Goal: Transaction & Acquisition: Purchase product/service

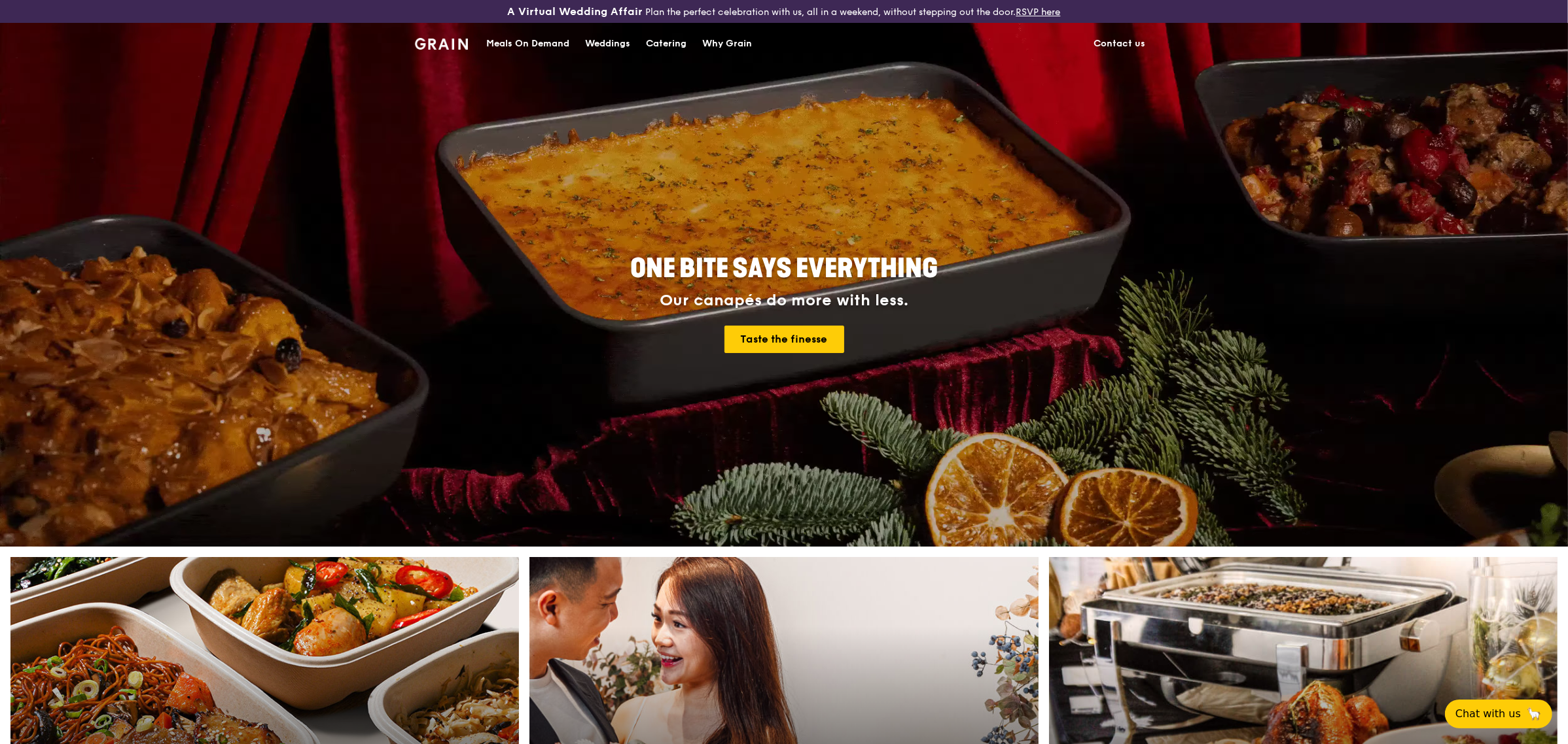
click at [555, 36] on div "Meals On Demand" at bounding box center [527, 44] width 83 height 39
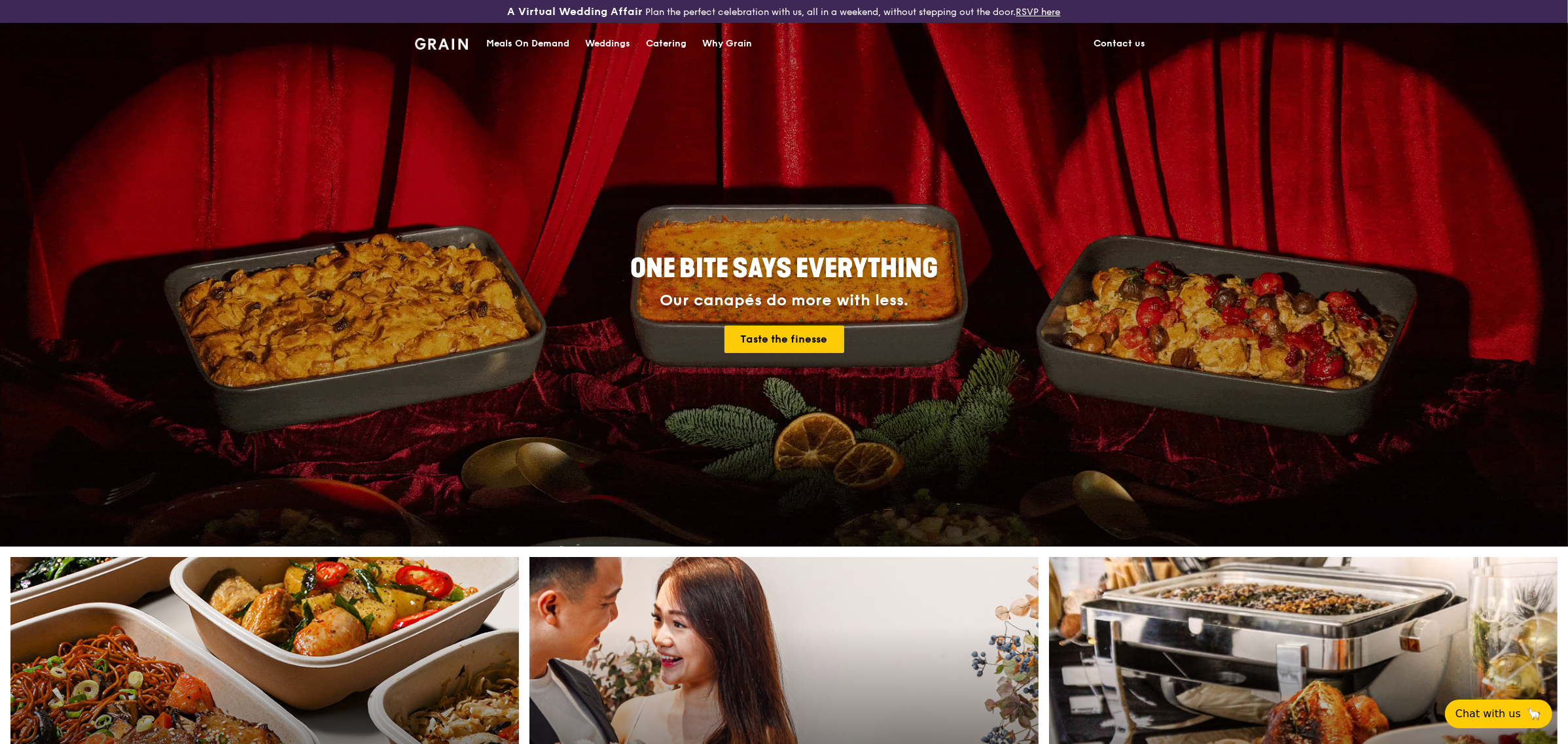
click at [554, 43] on div "Meals On Demand" at bounding box center [527, 44] width 83 height 39
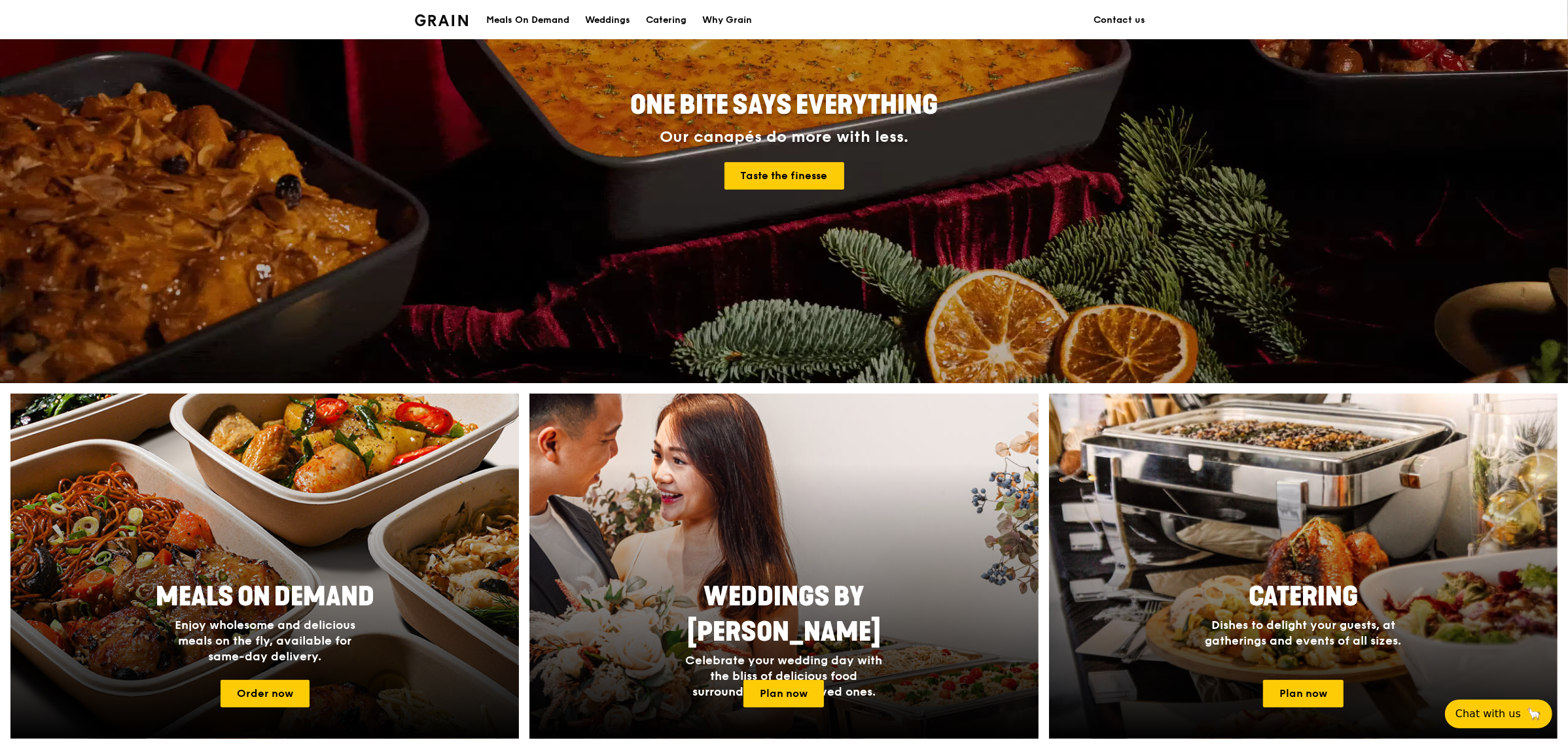
scroll to position [327, 0]
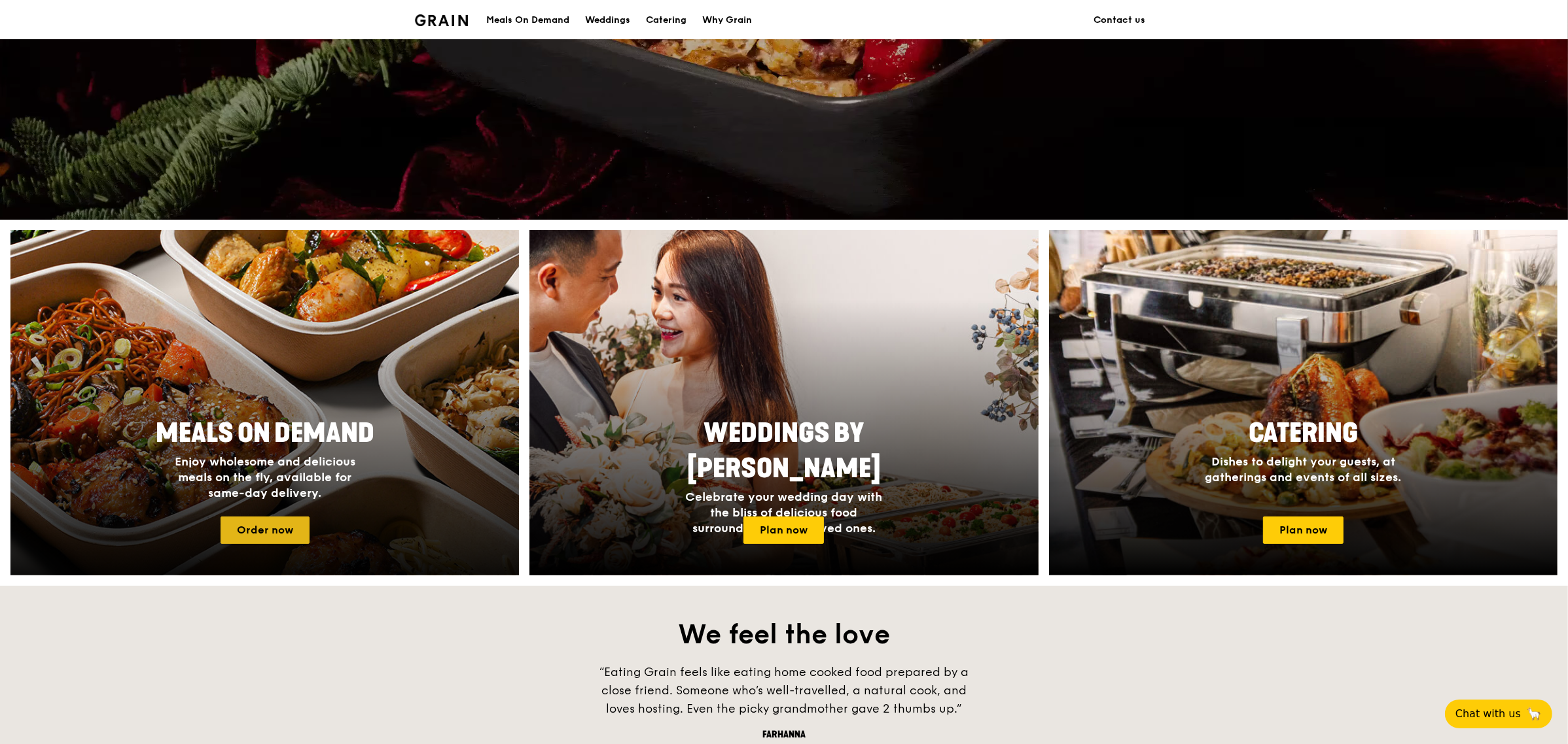
click at [275, 522] on link "Order now" at bounding box center [265, 530] width 89 height 27
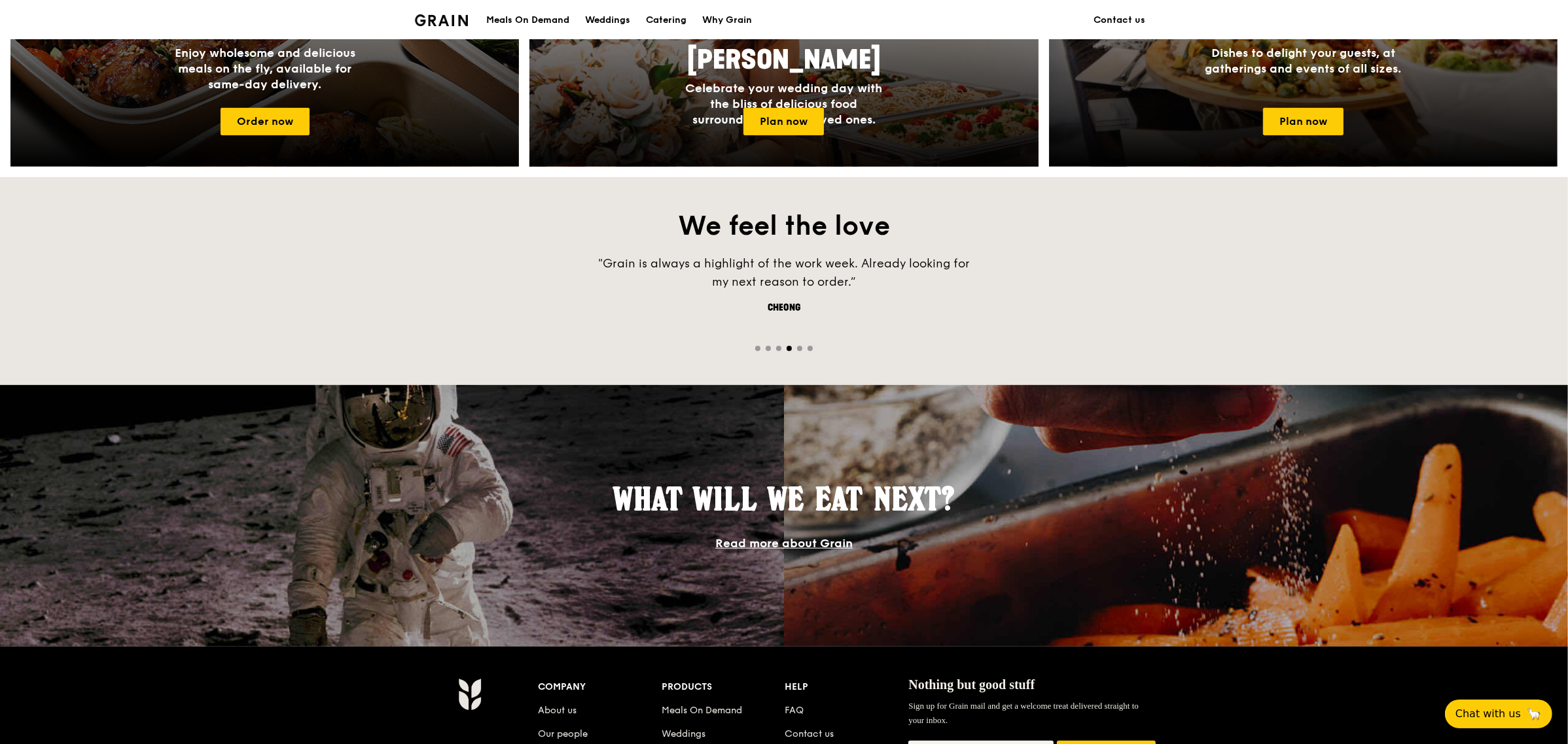
scroll to position [55, 0]
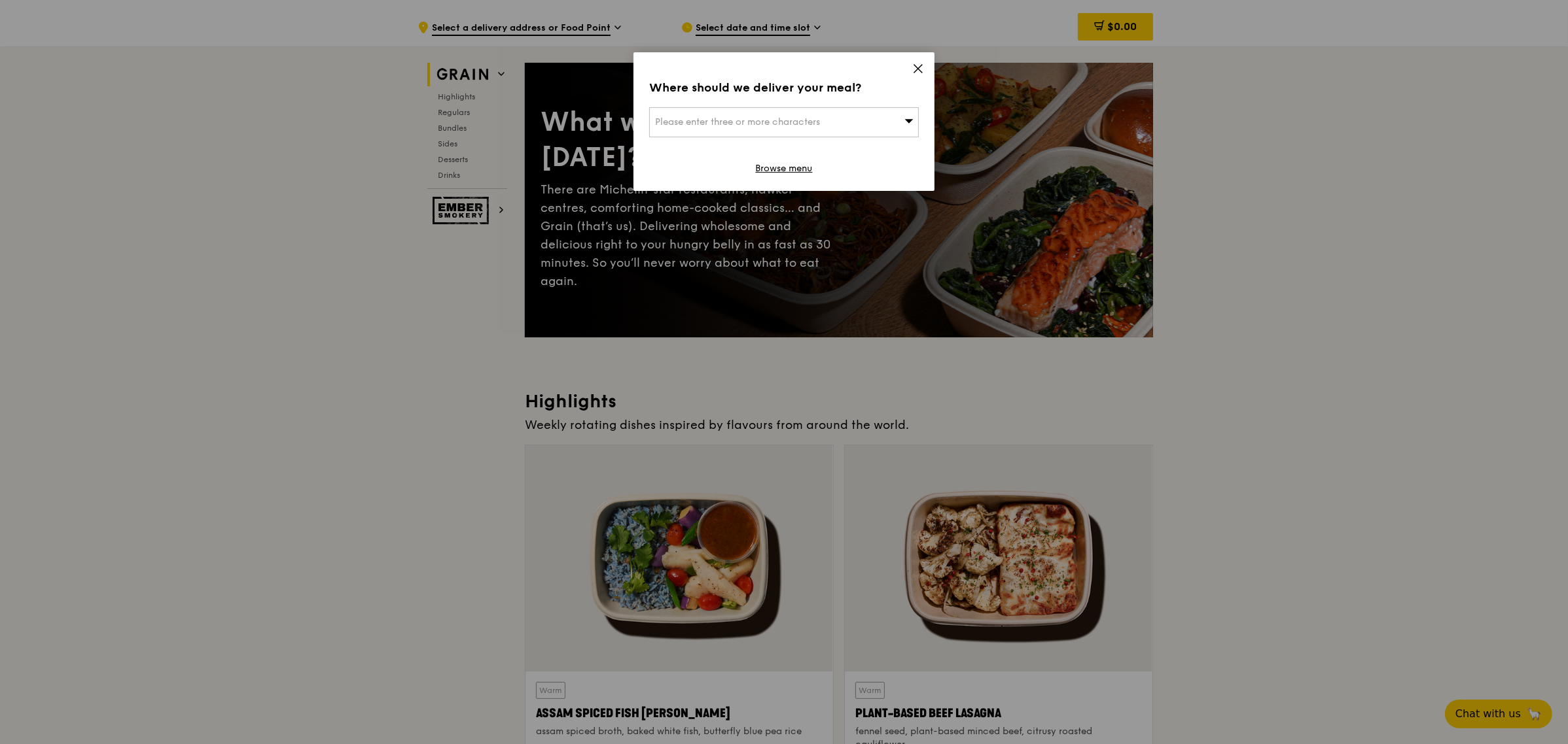
click at [854, 120] on div "Please enter three or more characters" at bounding box center [784, 122] width 269 height 30
click at [855, 119] on input "search" at bounding box center [783, 122] width 269 height 29
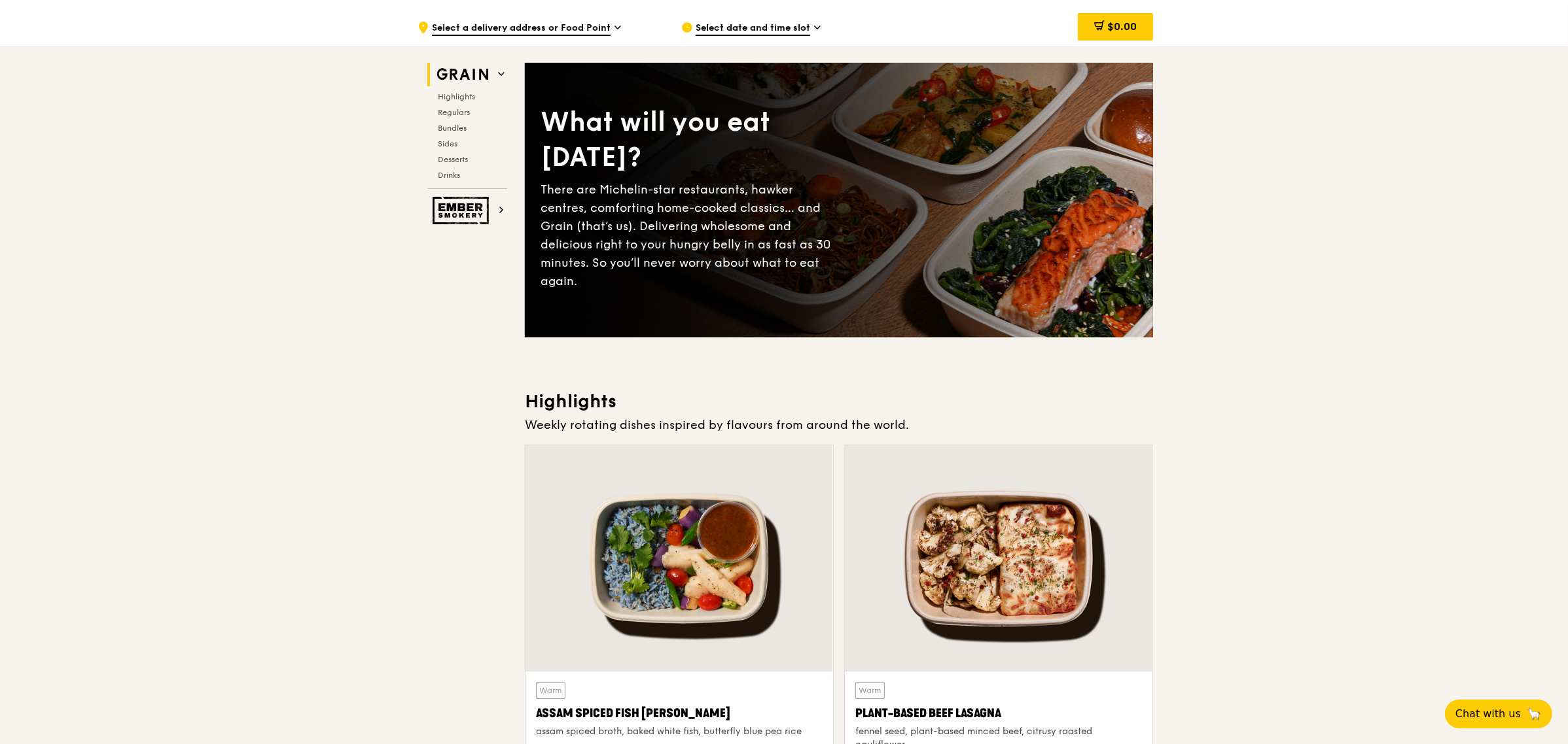
scroll to position [0, 0]
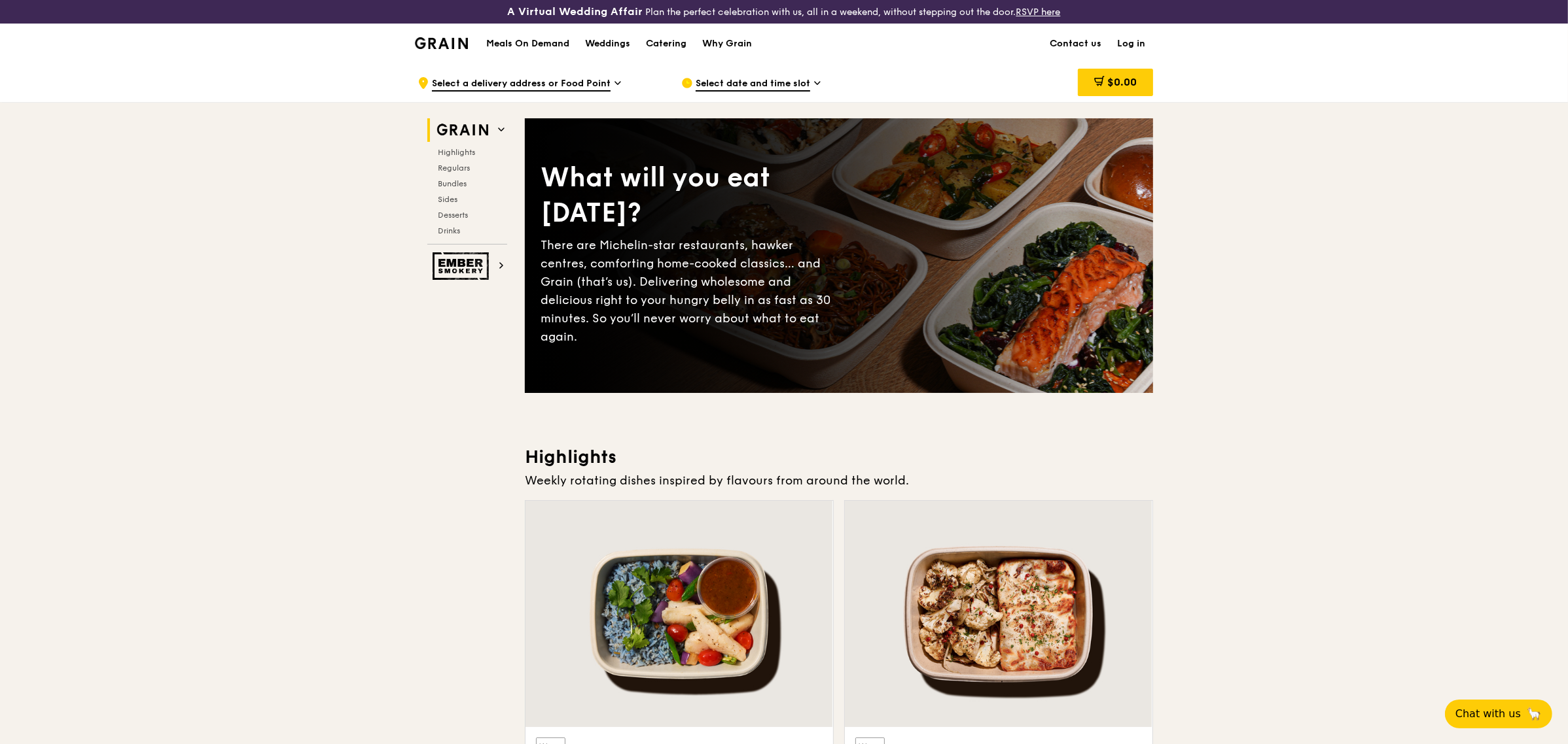
click at [1139, 40] on link "Log in" at bounding box center [1130, 44] width 44 height 39
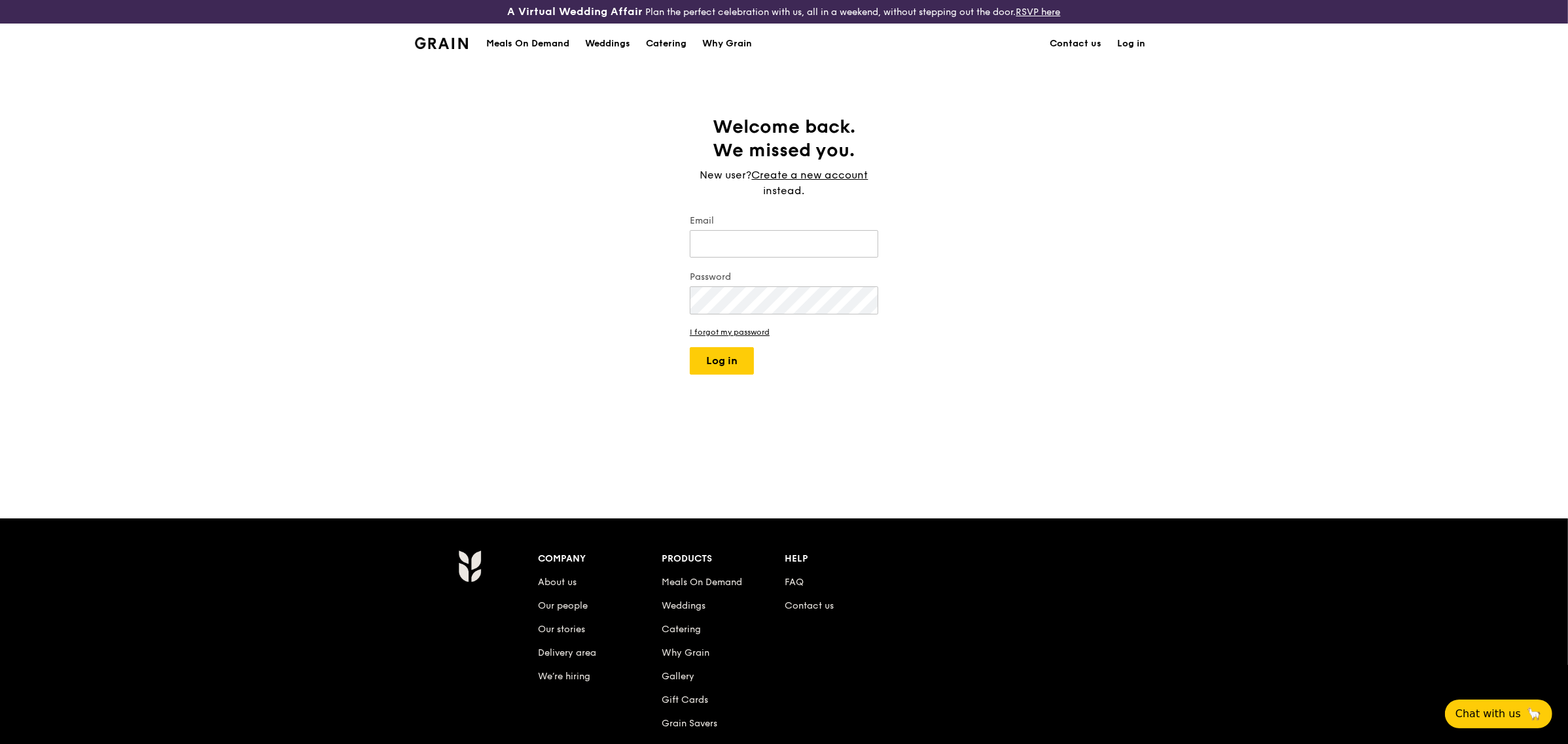
type input "[EMAIL_ADDRESS][DOMAIN_NAME]"
click at [819, 229] on div "Email [EMAIL_ADDRESS][DOMAIN_NAME]" at bounding box center [784, 237] width 188 height 46
click at [748, 363] on button "Log in" at bounding box center [722, 360] width 64 height 27
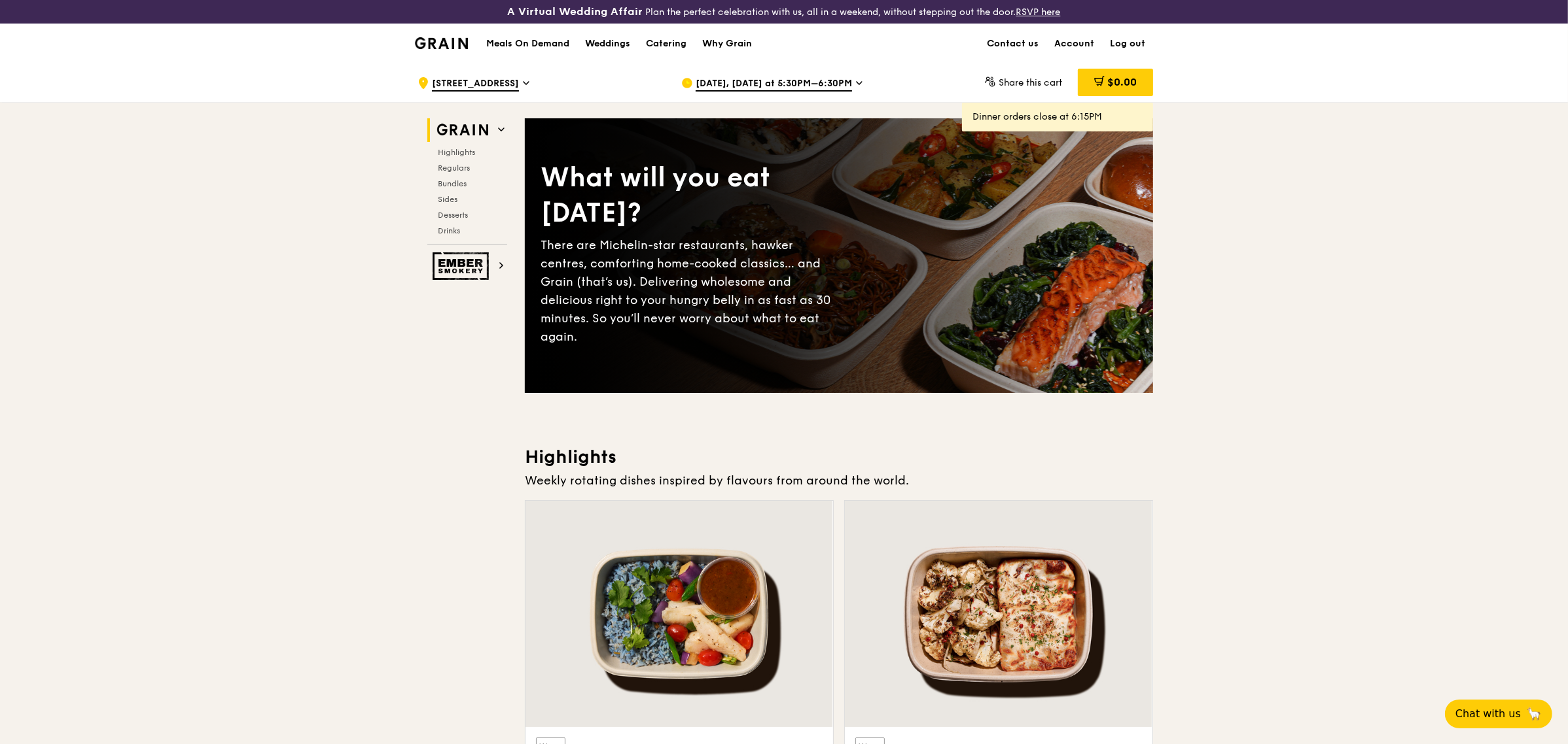
click at [786, 75] on div "[DATE], [DATE] at 5:30PM–6:30PM" at bounding box center [803, 83] width 243 height 39
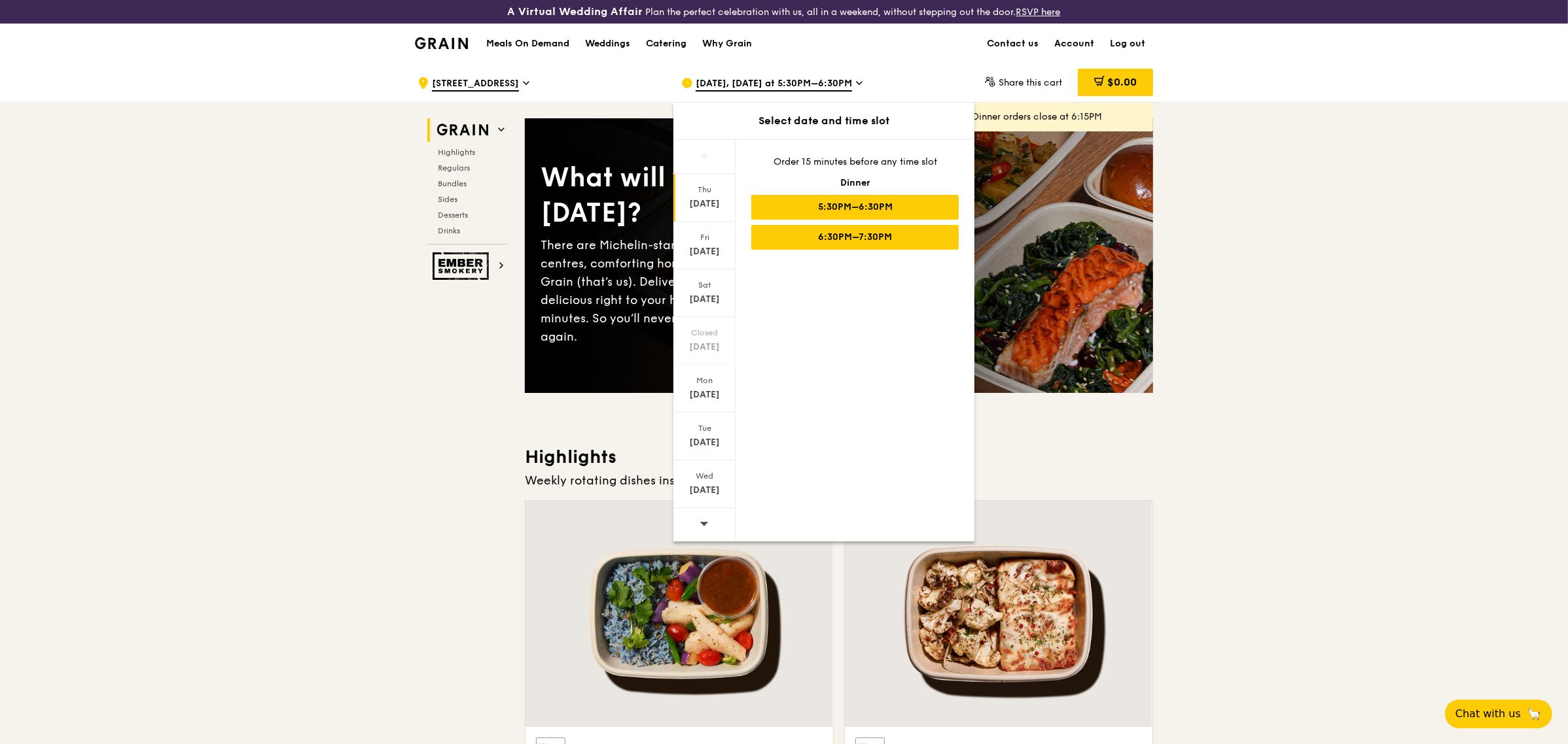
click at [818, 227] on div "6:30PM–7:30PM" at bounding box center [855, 237] width 207 height 25
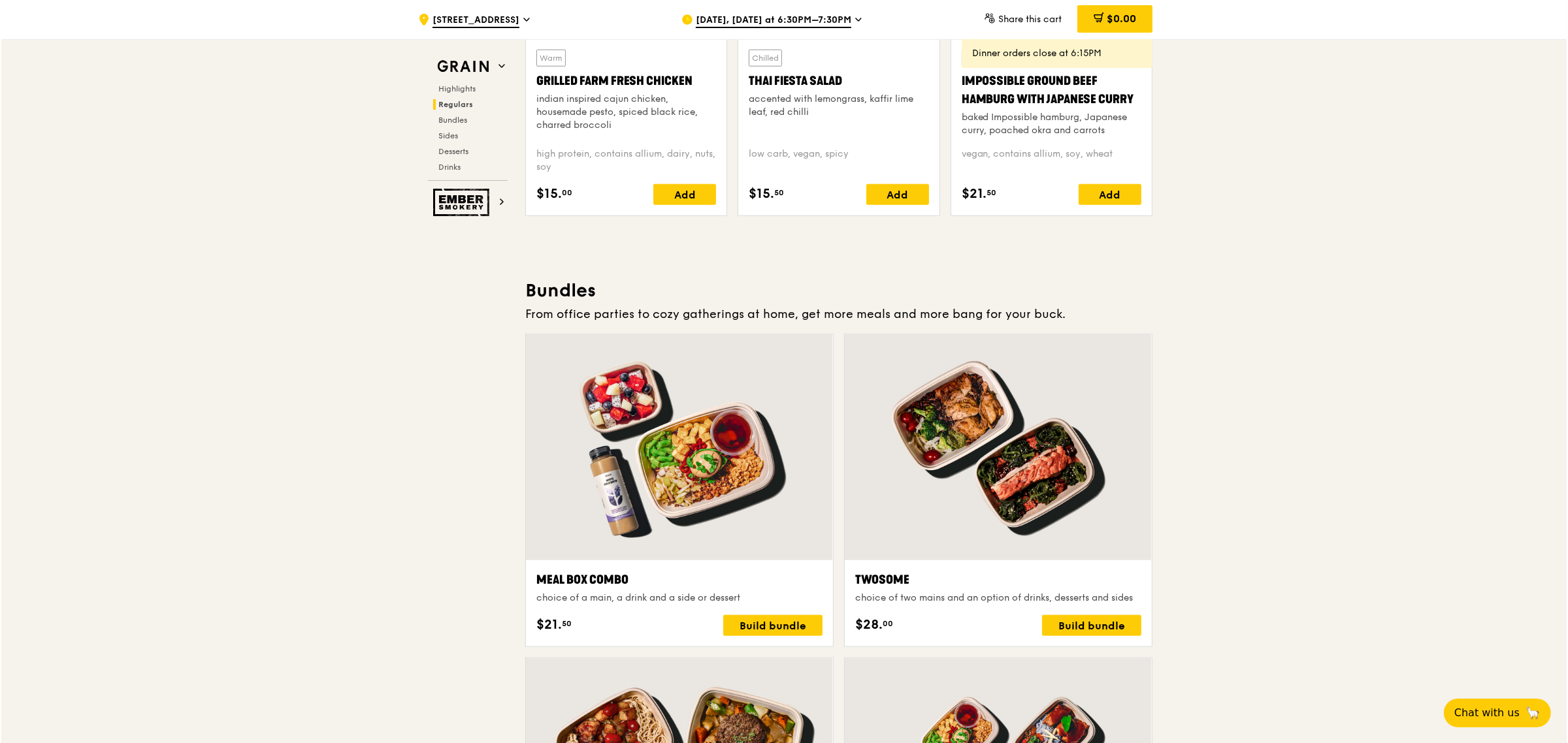
scroll to position [1934, 0]
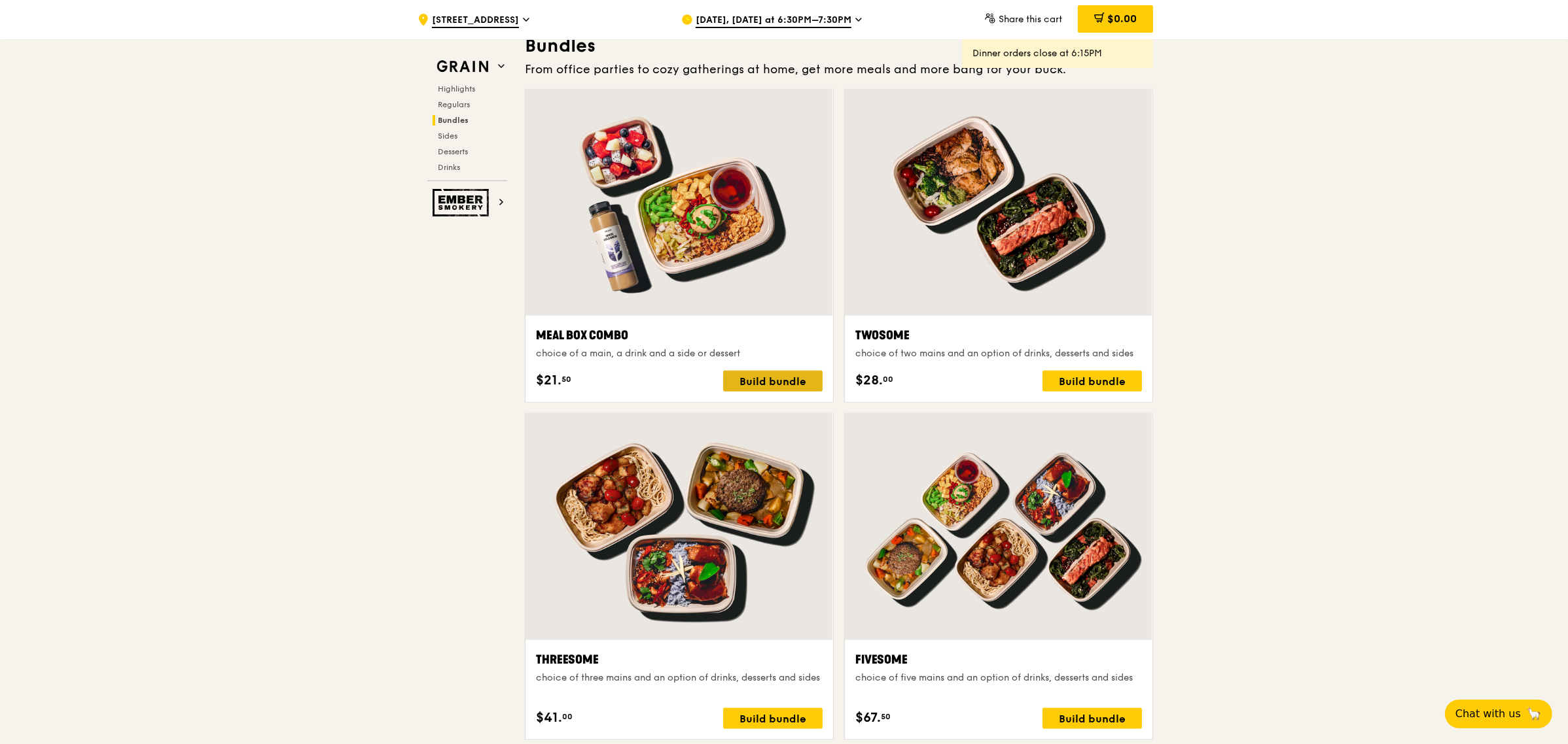
click at [803, 380] on div "Build bundle" at bounding box center [773, 381] width 100 height 21
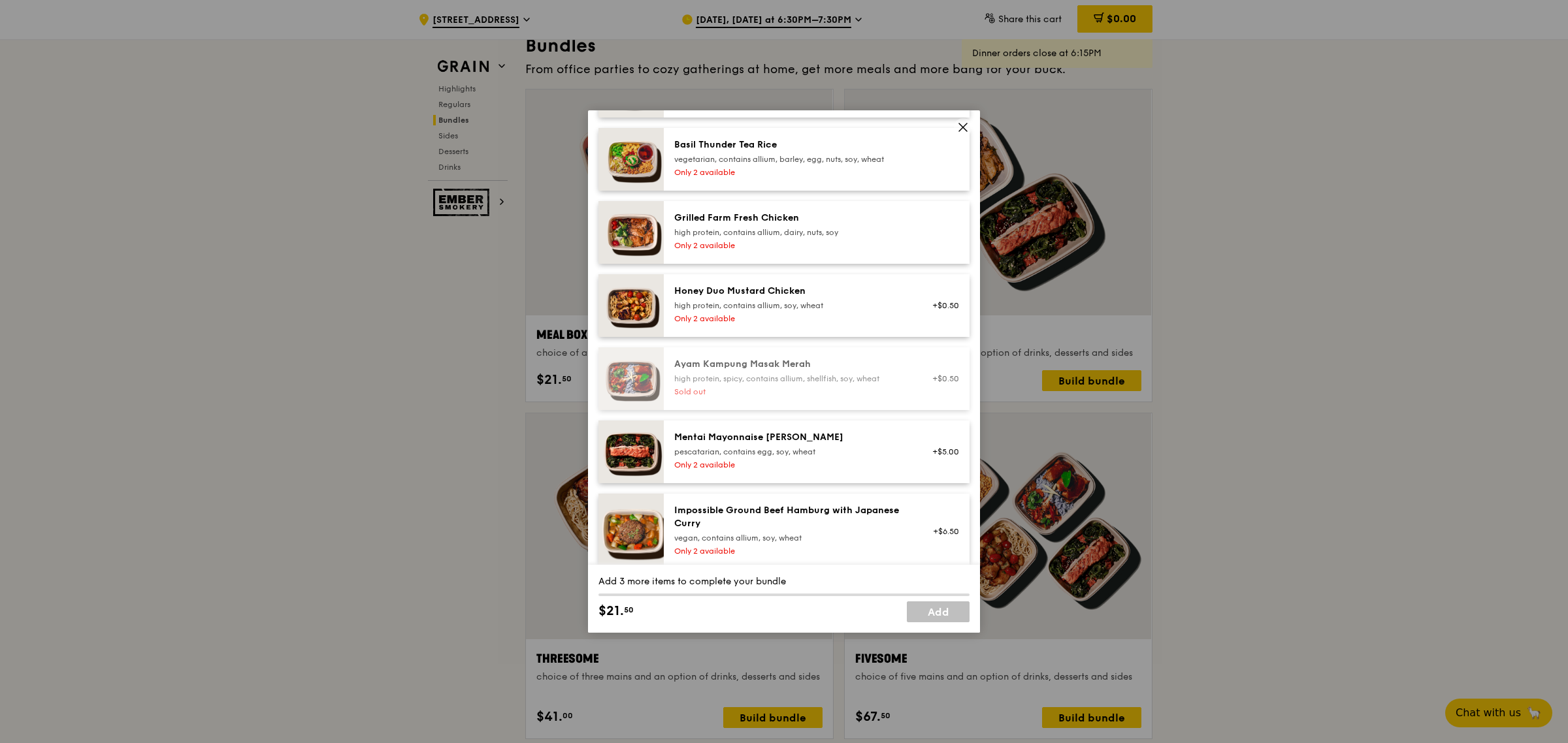
scroll to position [408, 0]
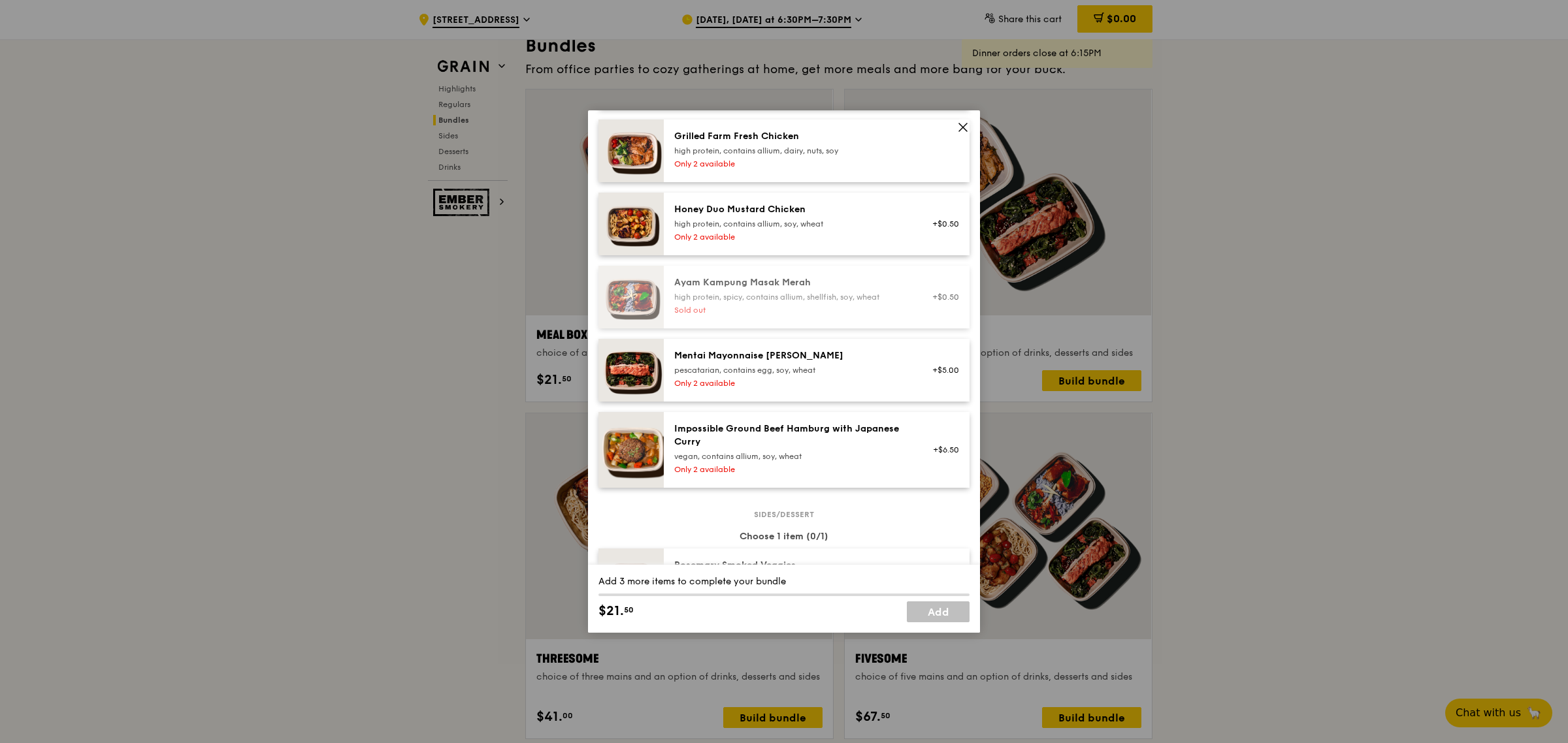
click at [889, 380] on div "Only 2 available" at bounding box center [791, 383] width 235 height 10
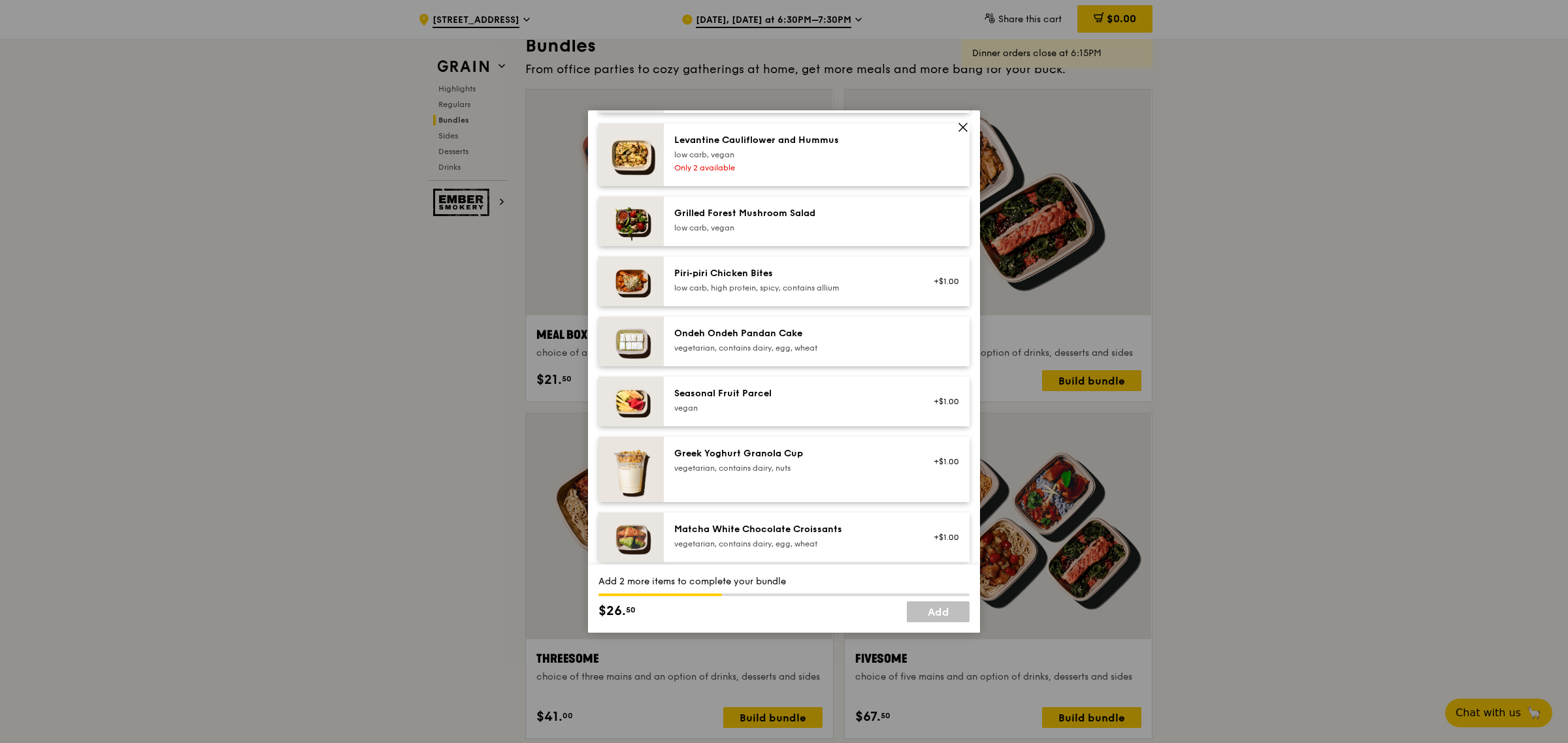
scroll to position [898, 0]
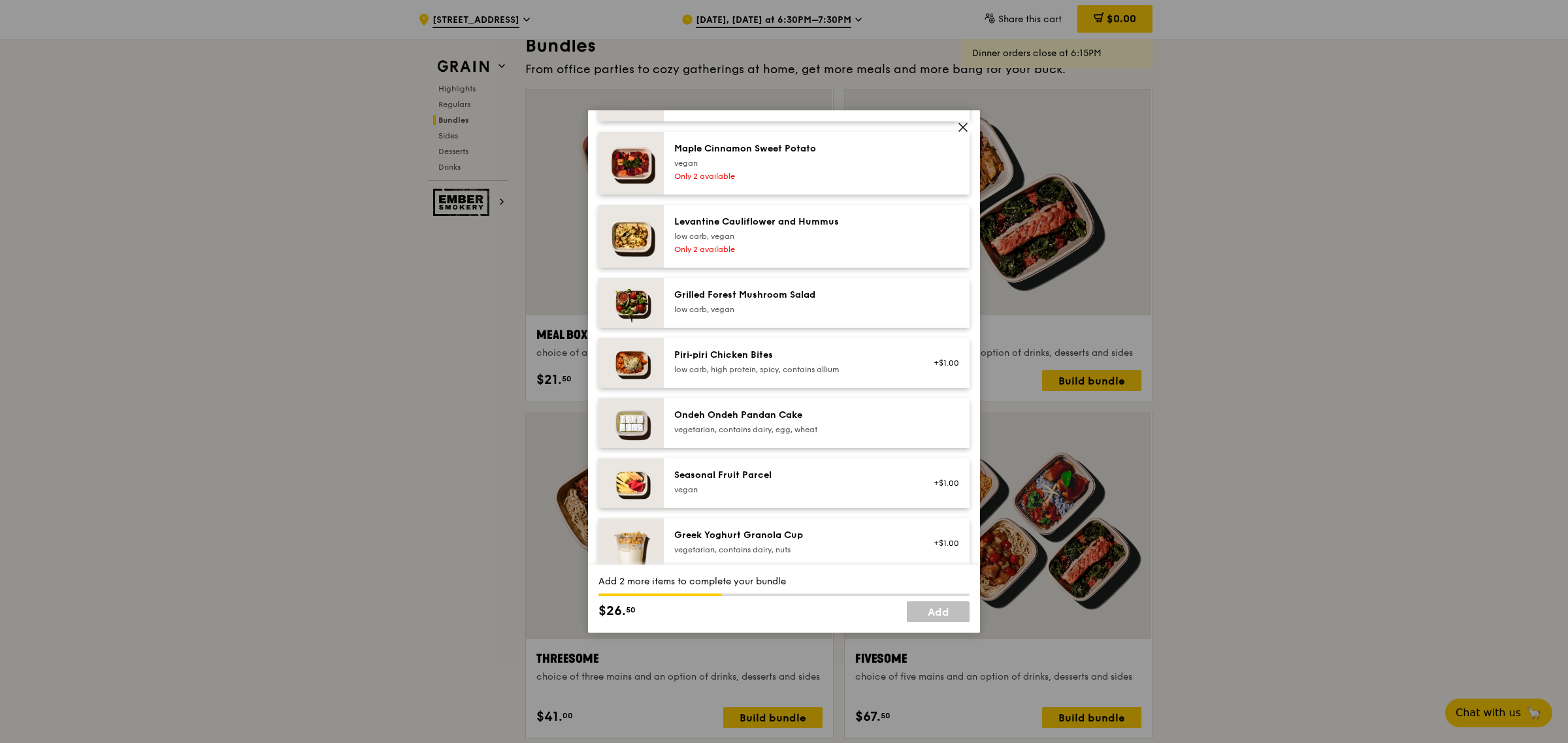
click at [850, 292] on div "Grilled Forest Mushroom Salad" at bounding box center [791, 295] width 235 height 13
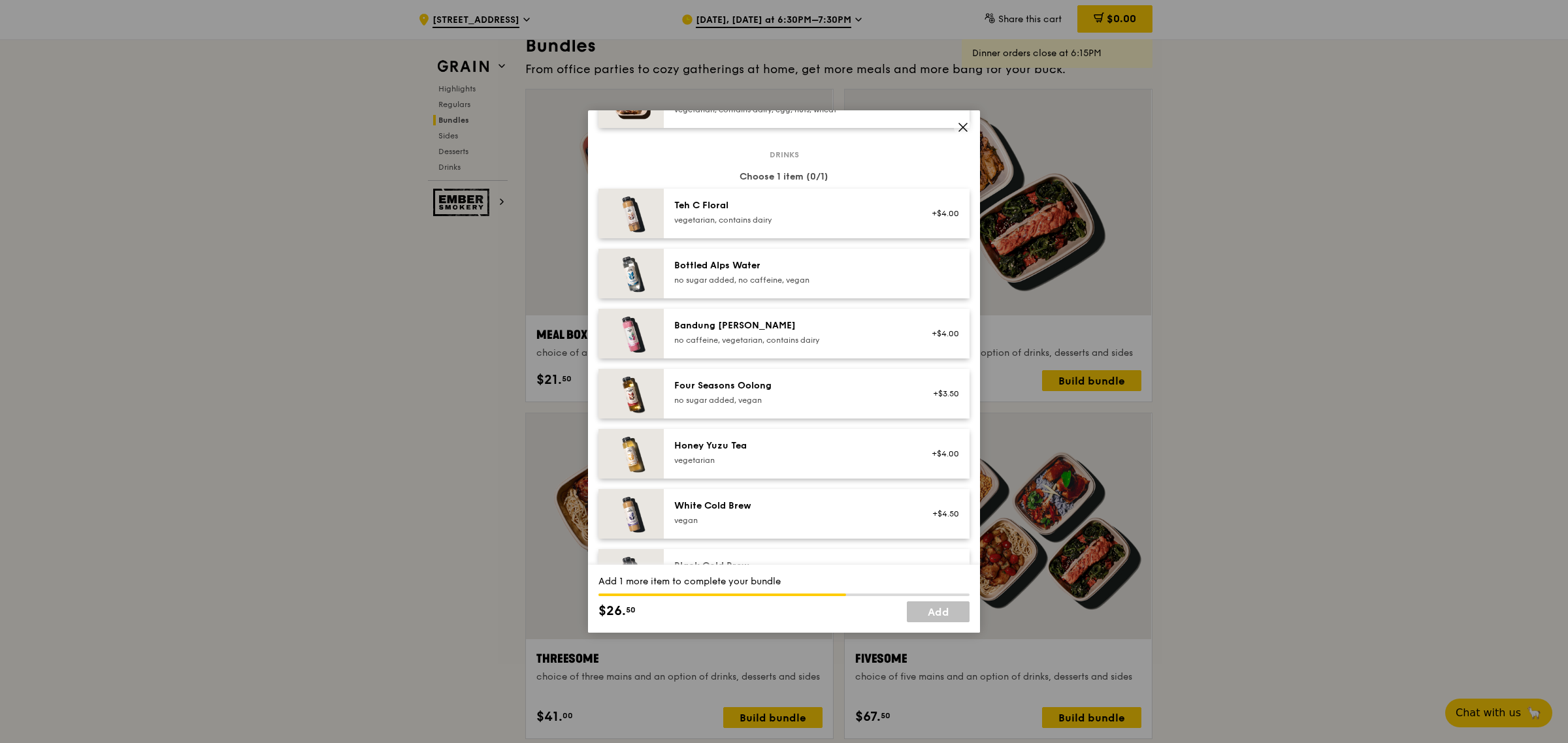
scroll to position [1393, 0]
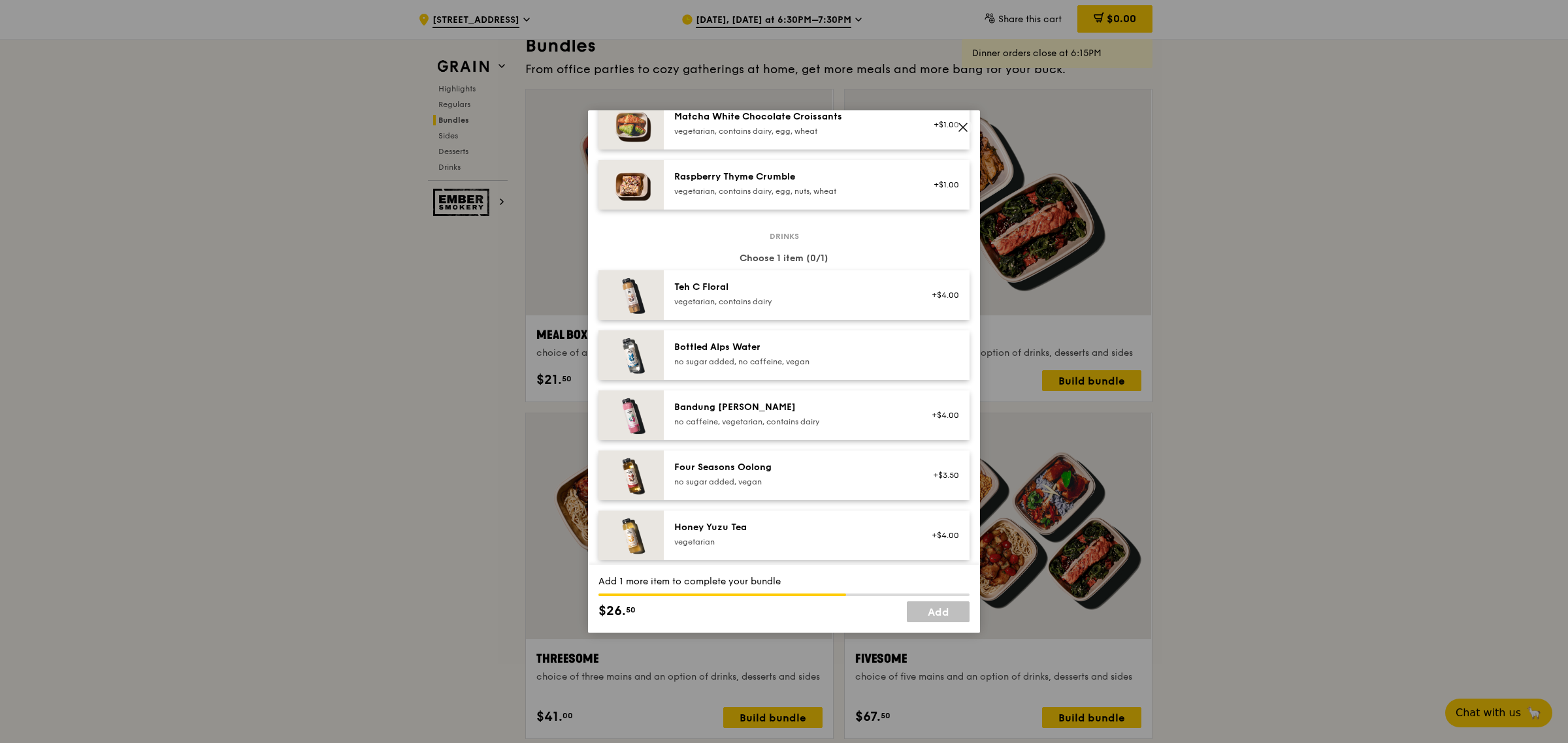
click at [893, 334] on div "Bottled Alps Water no sugar added, no caffeine, vegan" at bounding box center [816, 355] width 306 height 50
click at [962, 124] on icon at bounding box center [962, 127] width 12 height 12
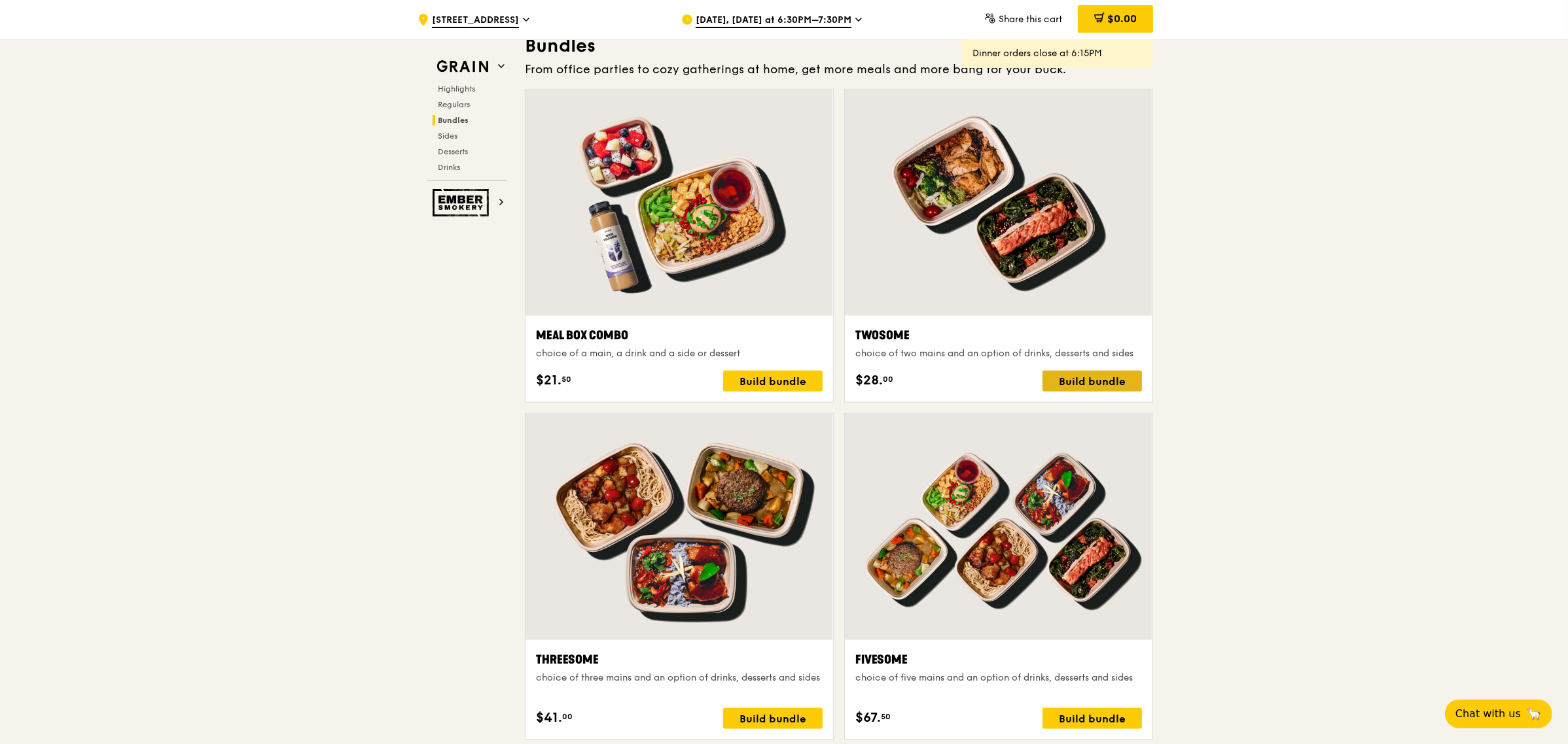
click at [1084, 378] on div "Build bundle" at bounding box center [1092, 381] width 100 height 21
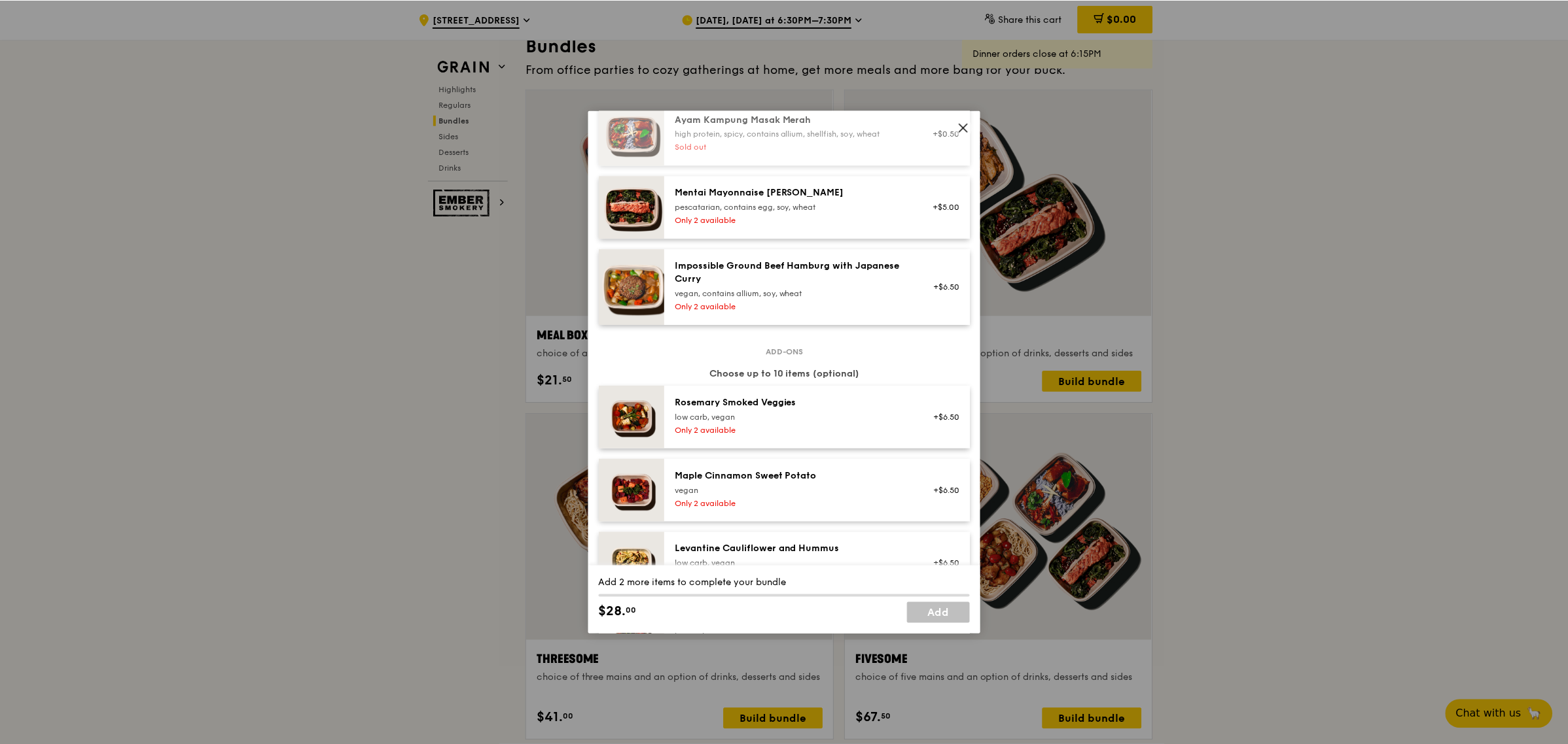
scroll to position [654, 0]
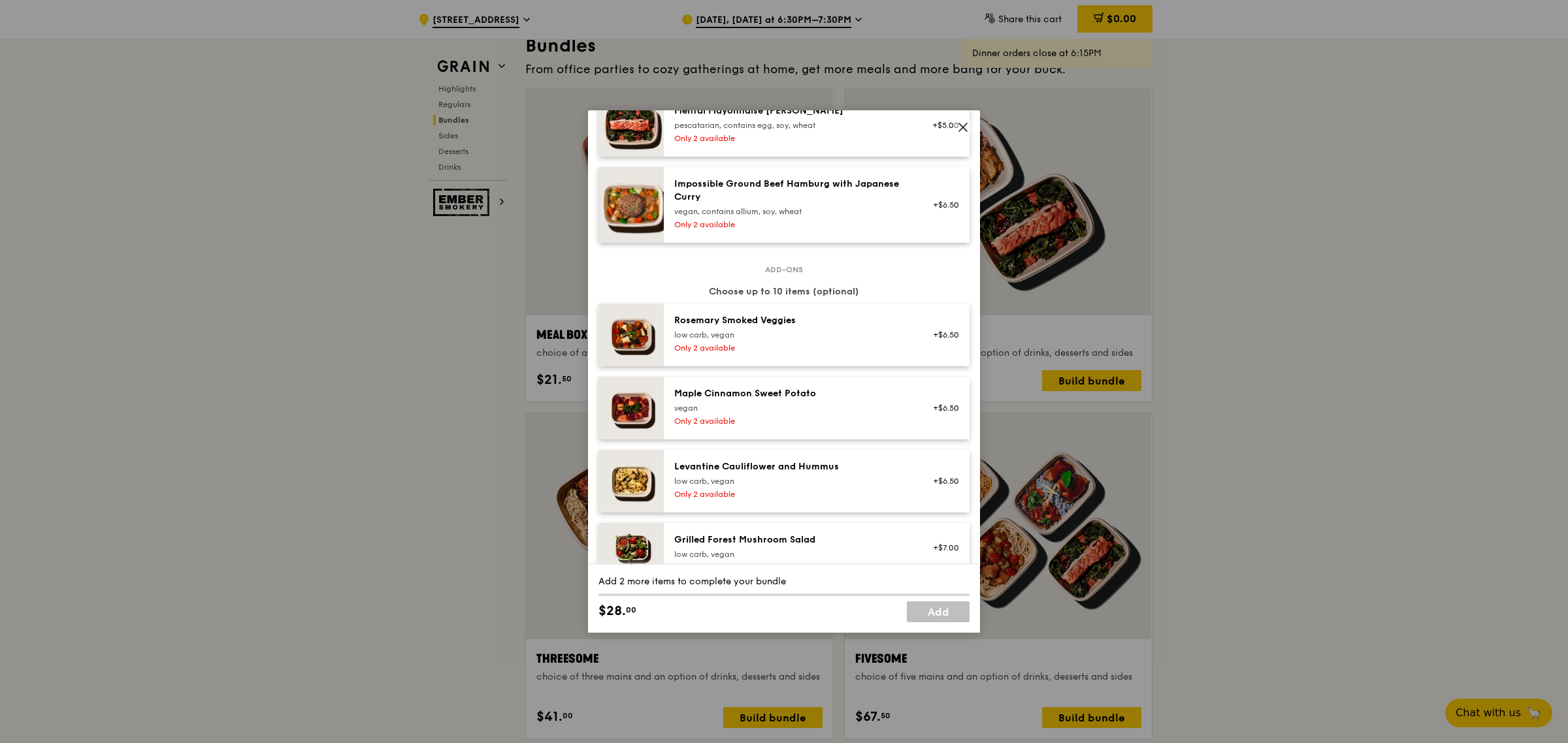
click at [968, 120] on span at bounding box center [963, 127] width 19 height 19
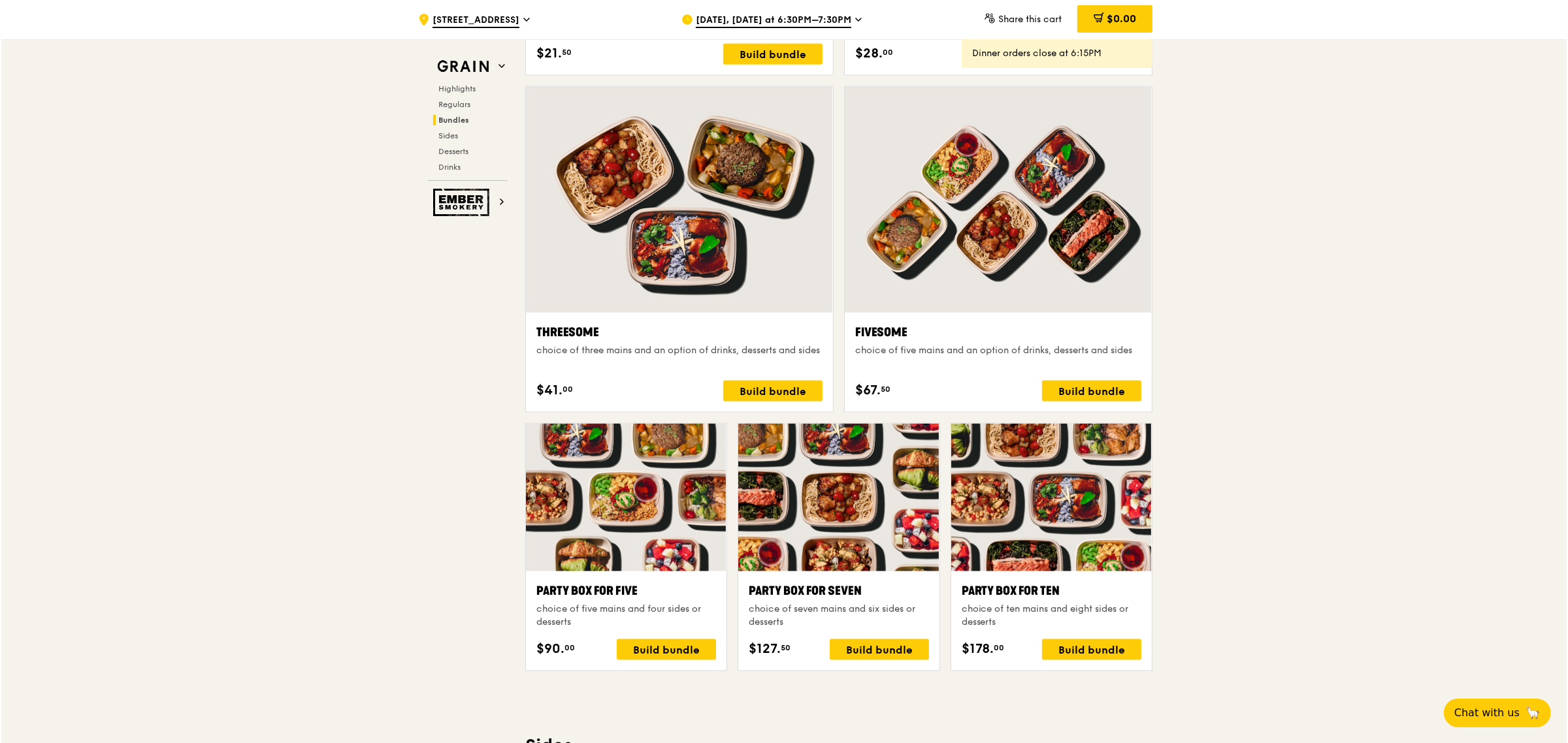
scroll to position [1934, 0]
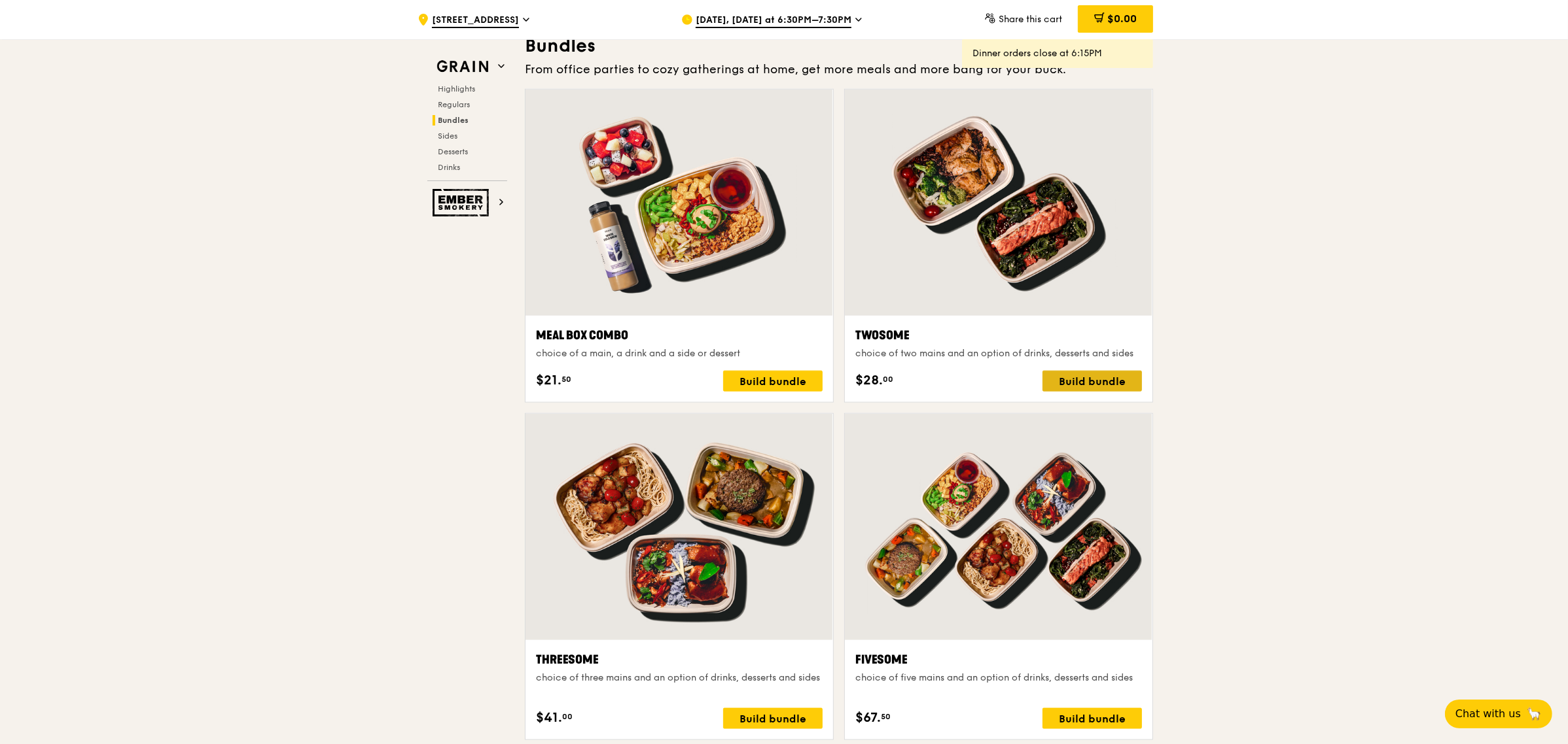
click at [1104, 388] on div "Build bundle" at bounding box center [1092, 381] width 100 height 21
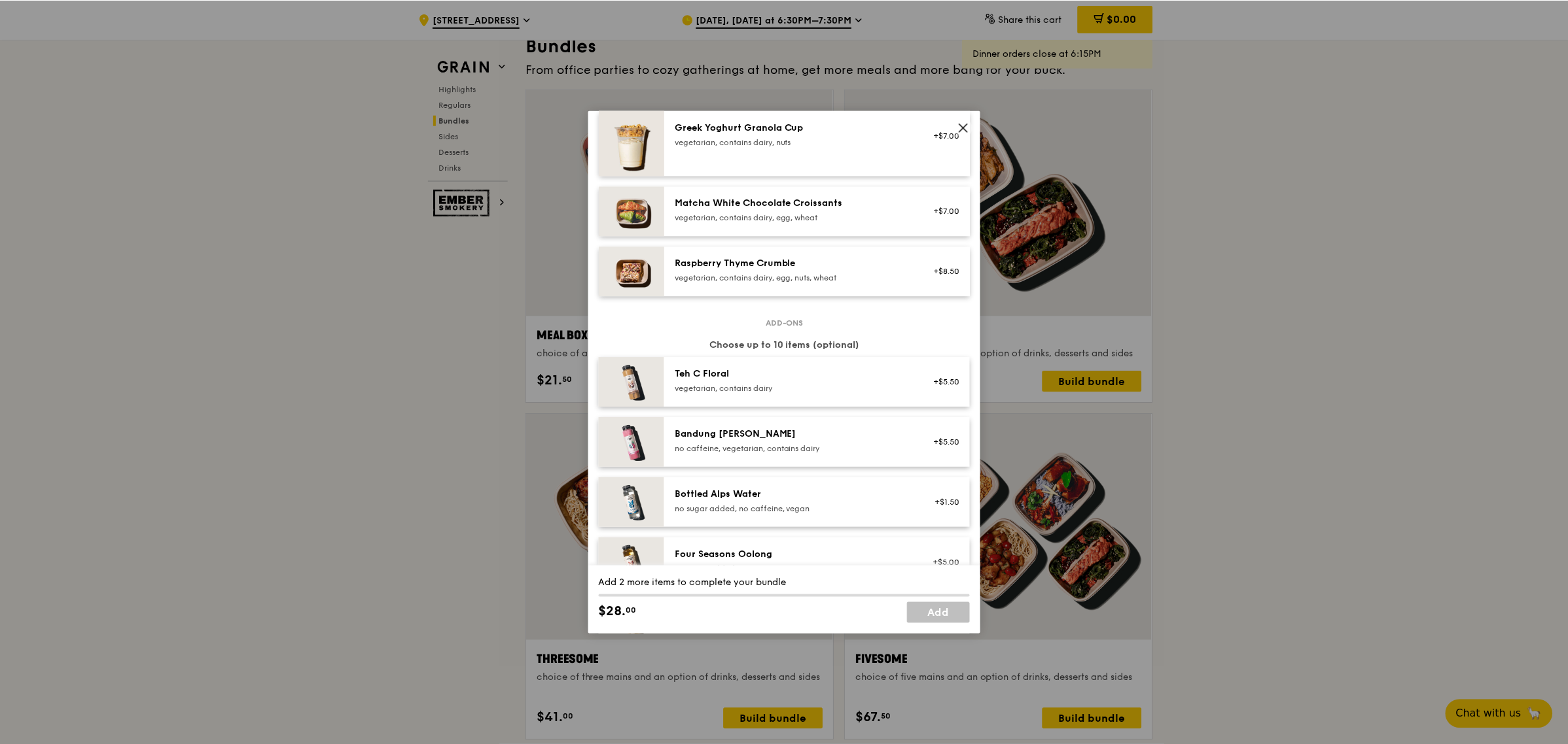
scroll to position [1390, 0]
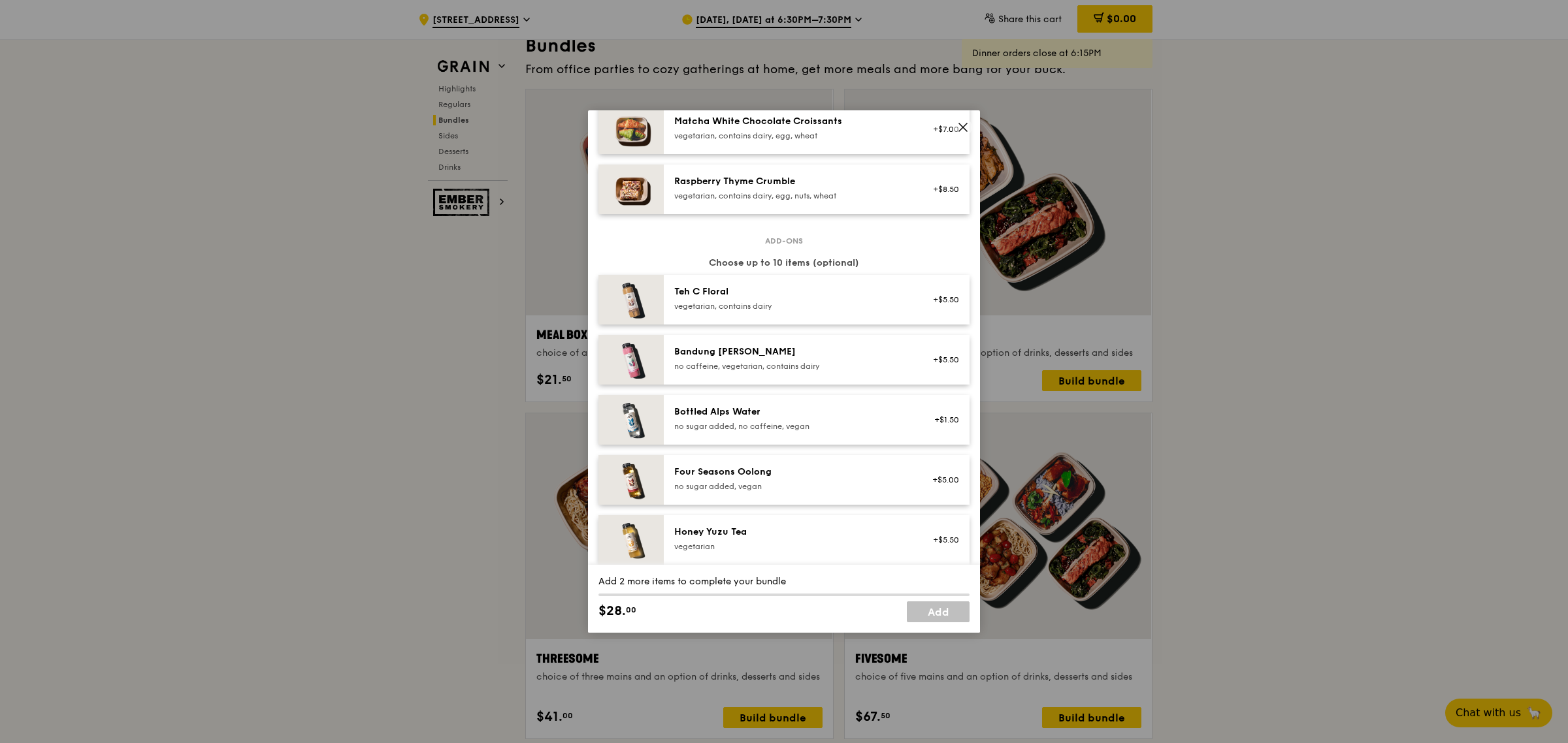
click at [955, 125] on span at bounding box center [963, 127] width 19 height 19
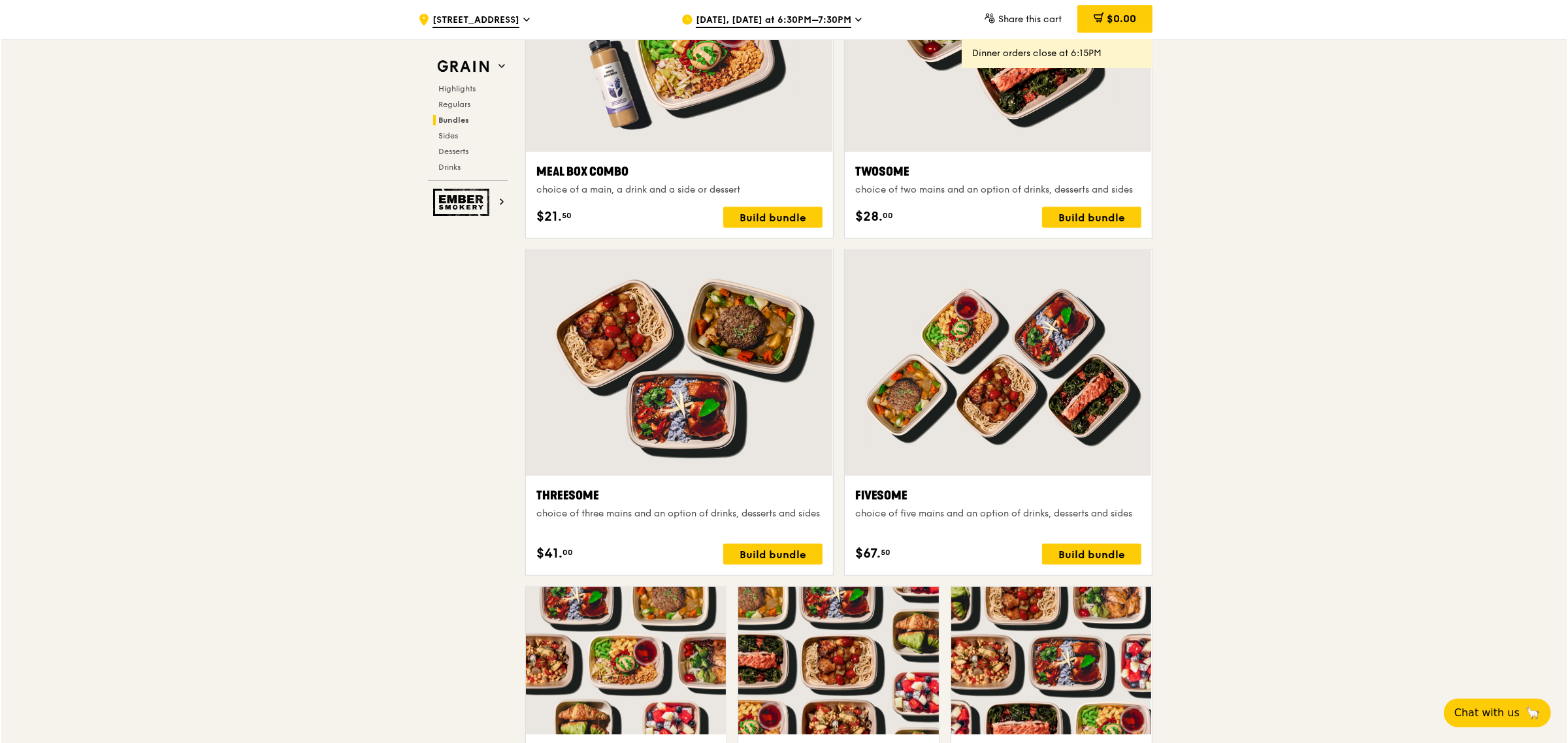
scroll to position [2342, 0]
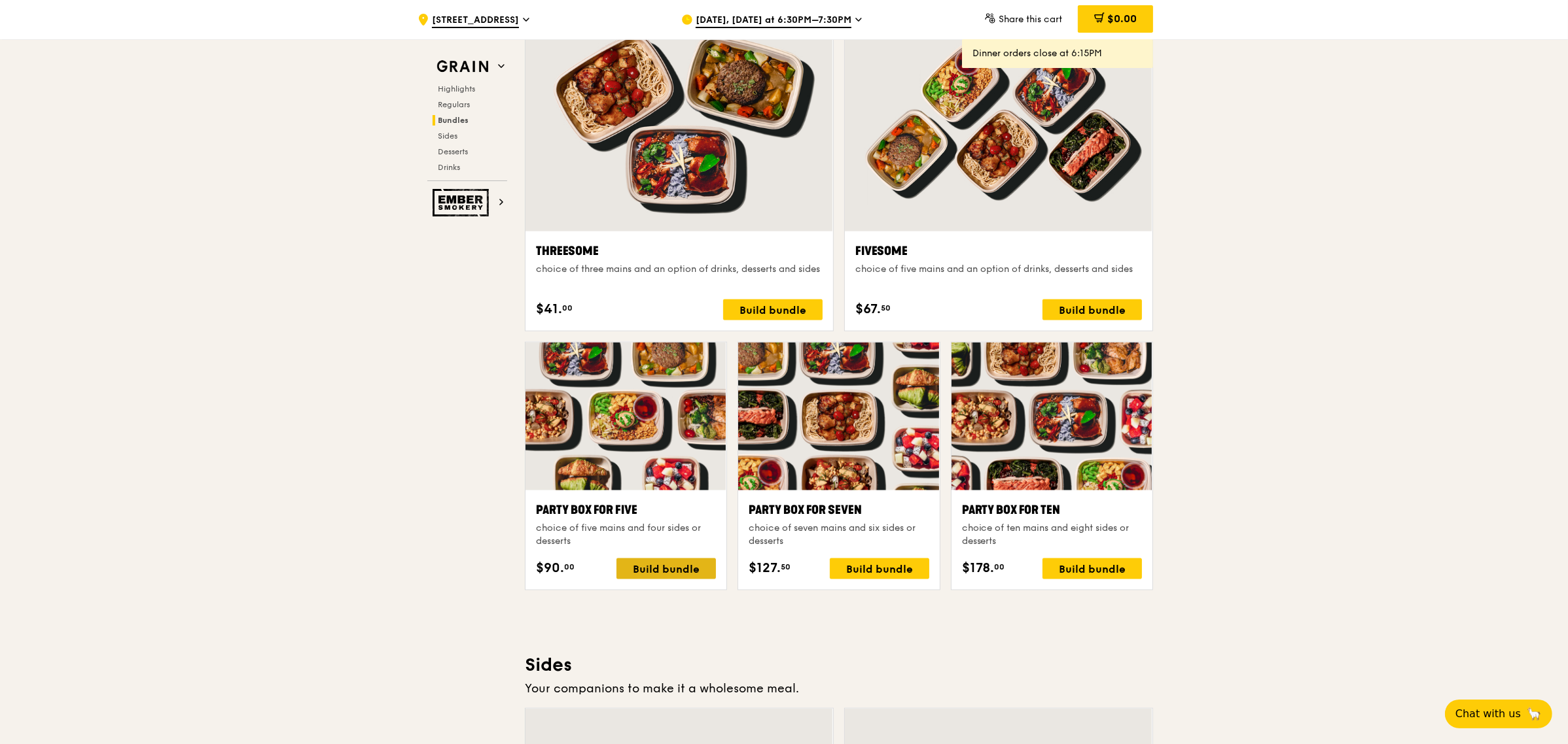
click at [651, 563] on div "Build bundle" at bounding box center [666, 569] width 100 height 21
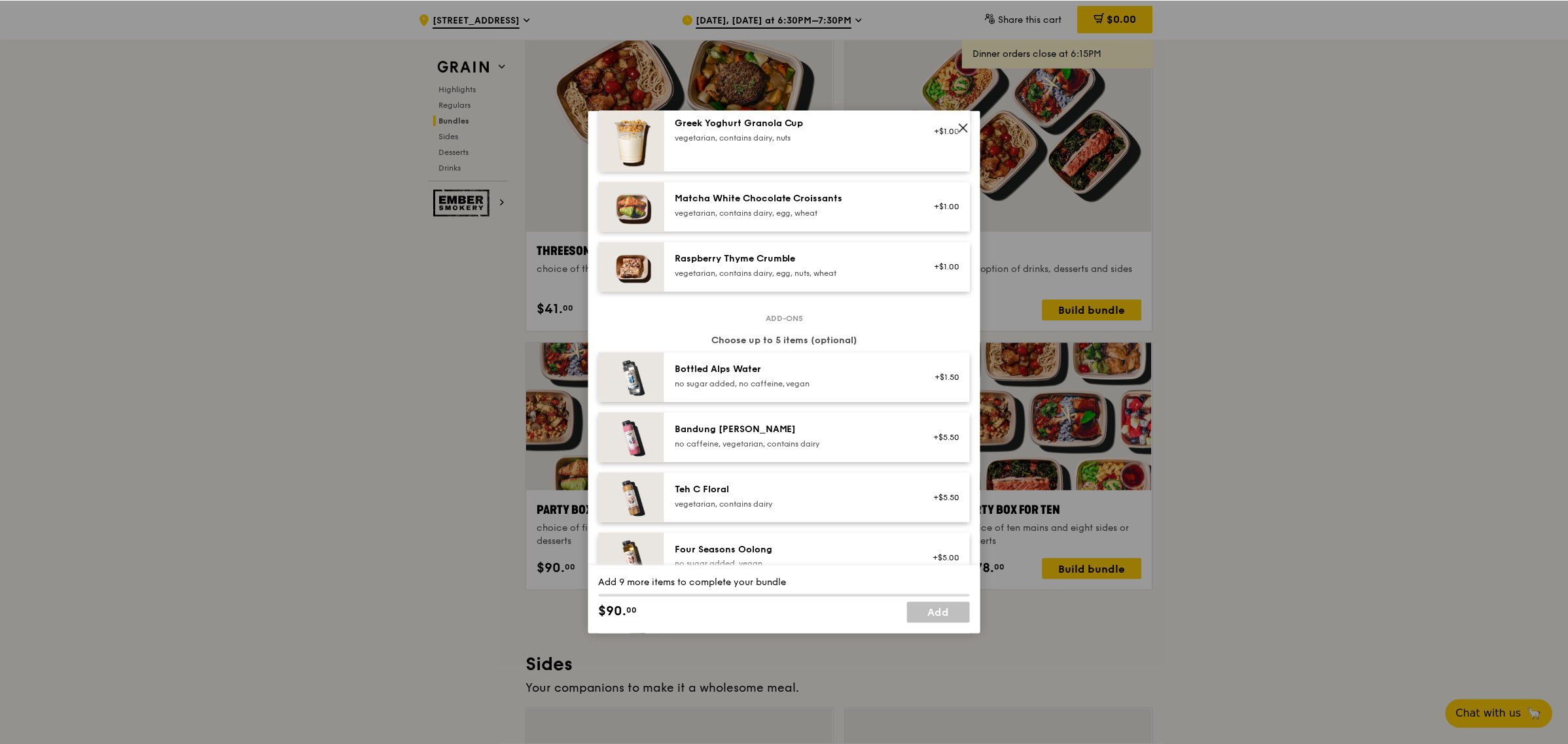
scroll to position [1476, 0]
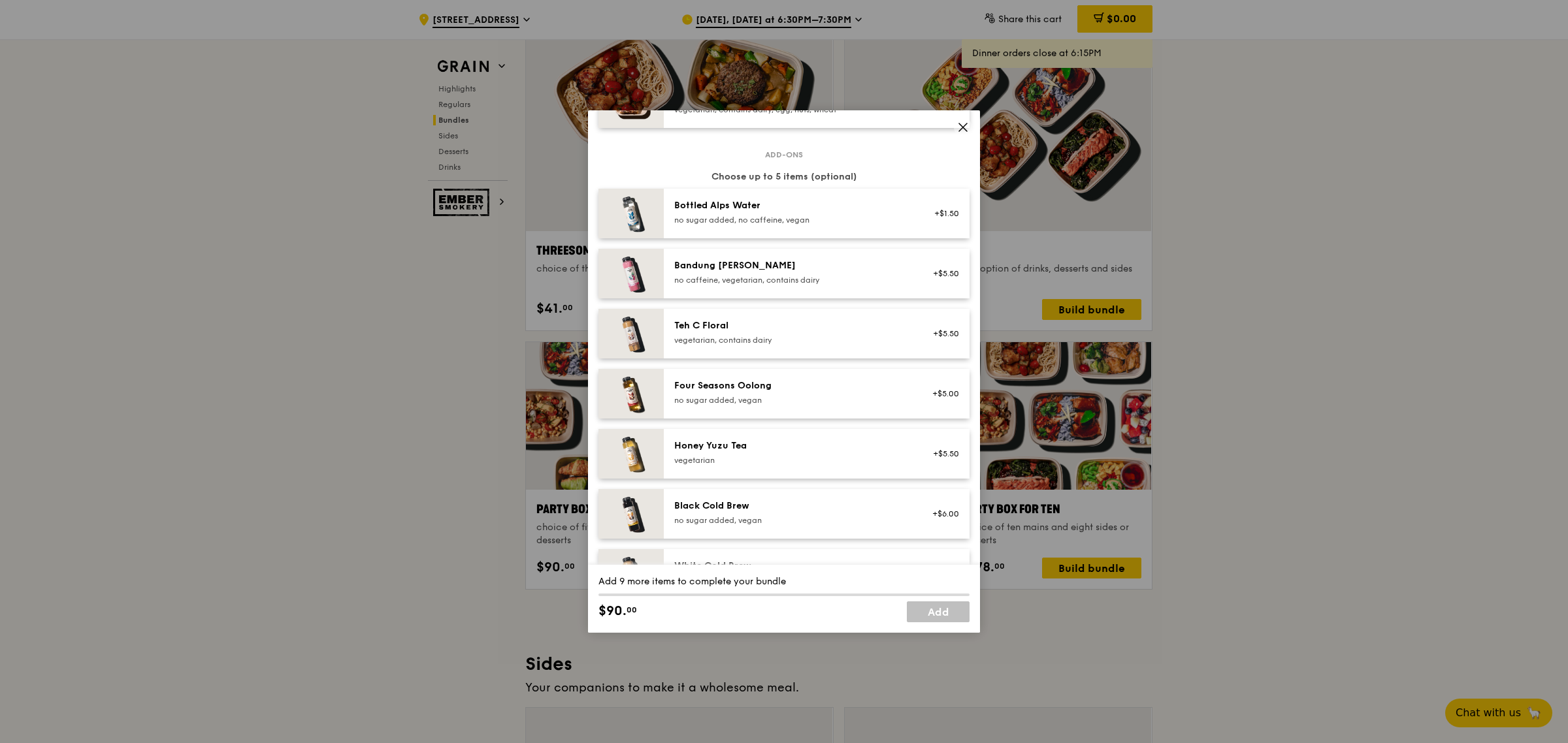
click at [959, 120] on span at bounding box center [963, 127] width 19 height 19
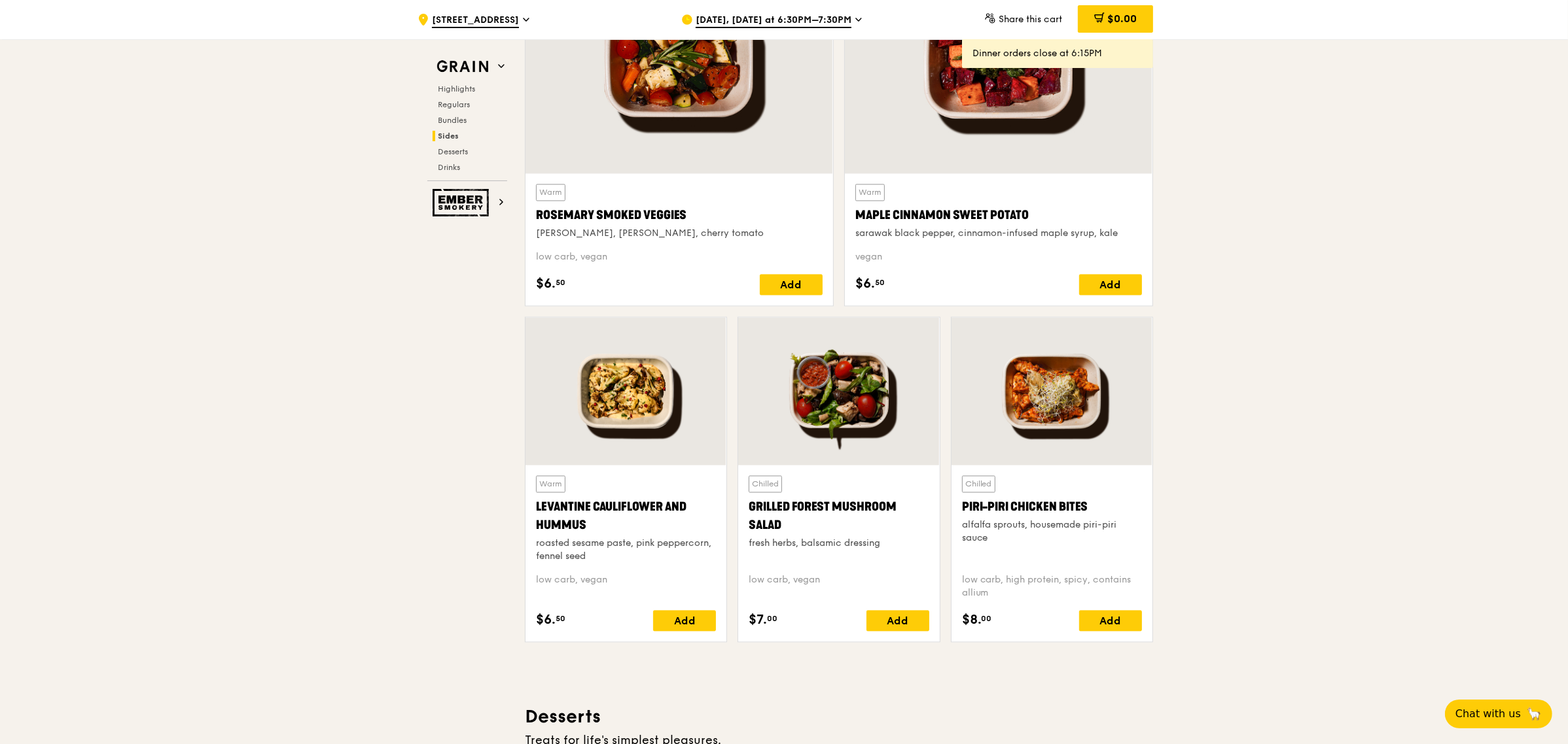
scroll to position [2862, 0]
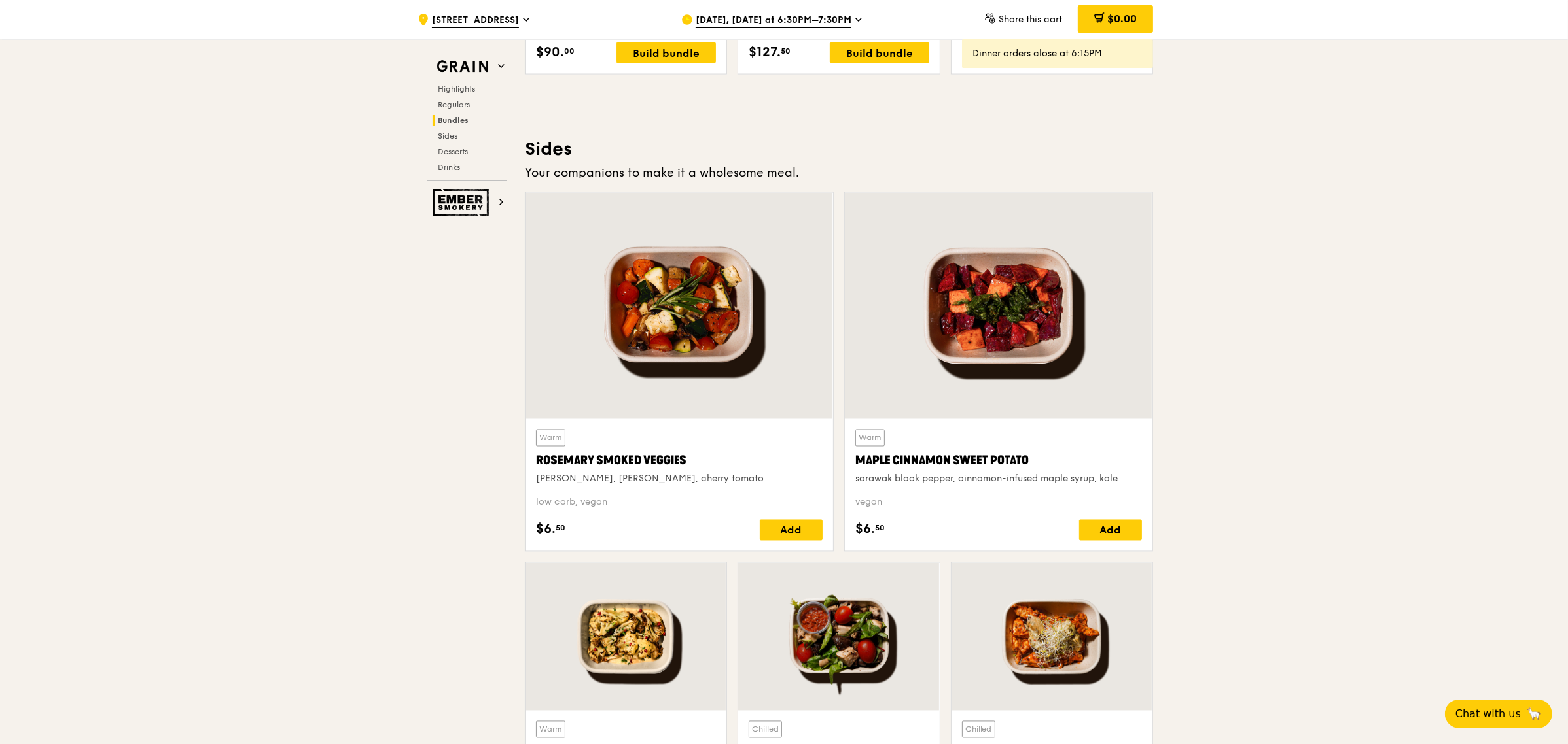
click at [1076, 332] on div at bounding box center [998, 306] width 308 height 226
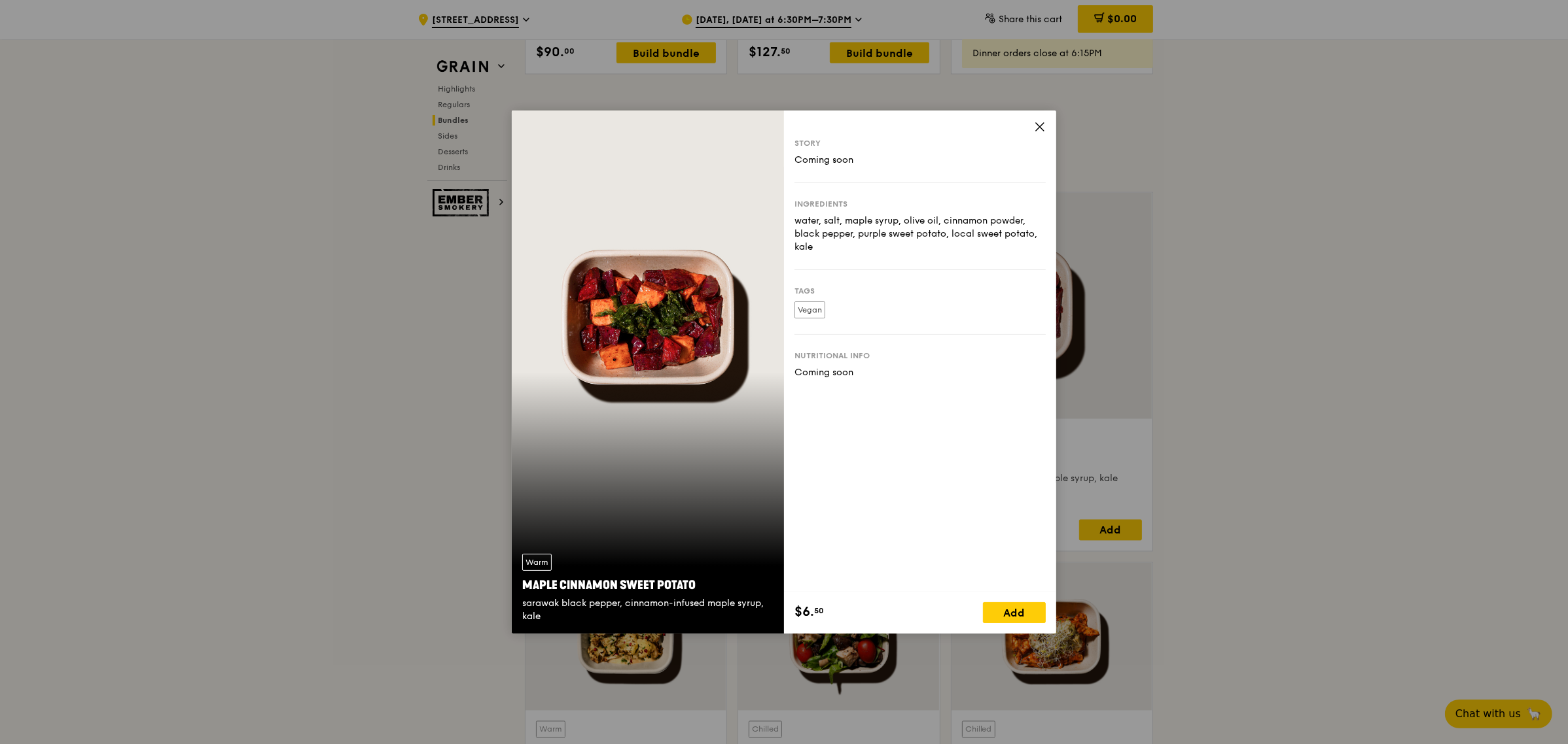
click at [1040, 121] on icon at bounding box center [1039, 126] width 12 height 12
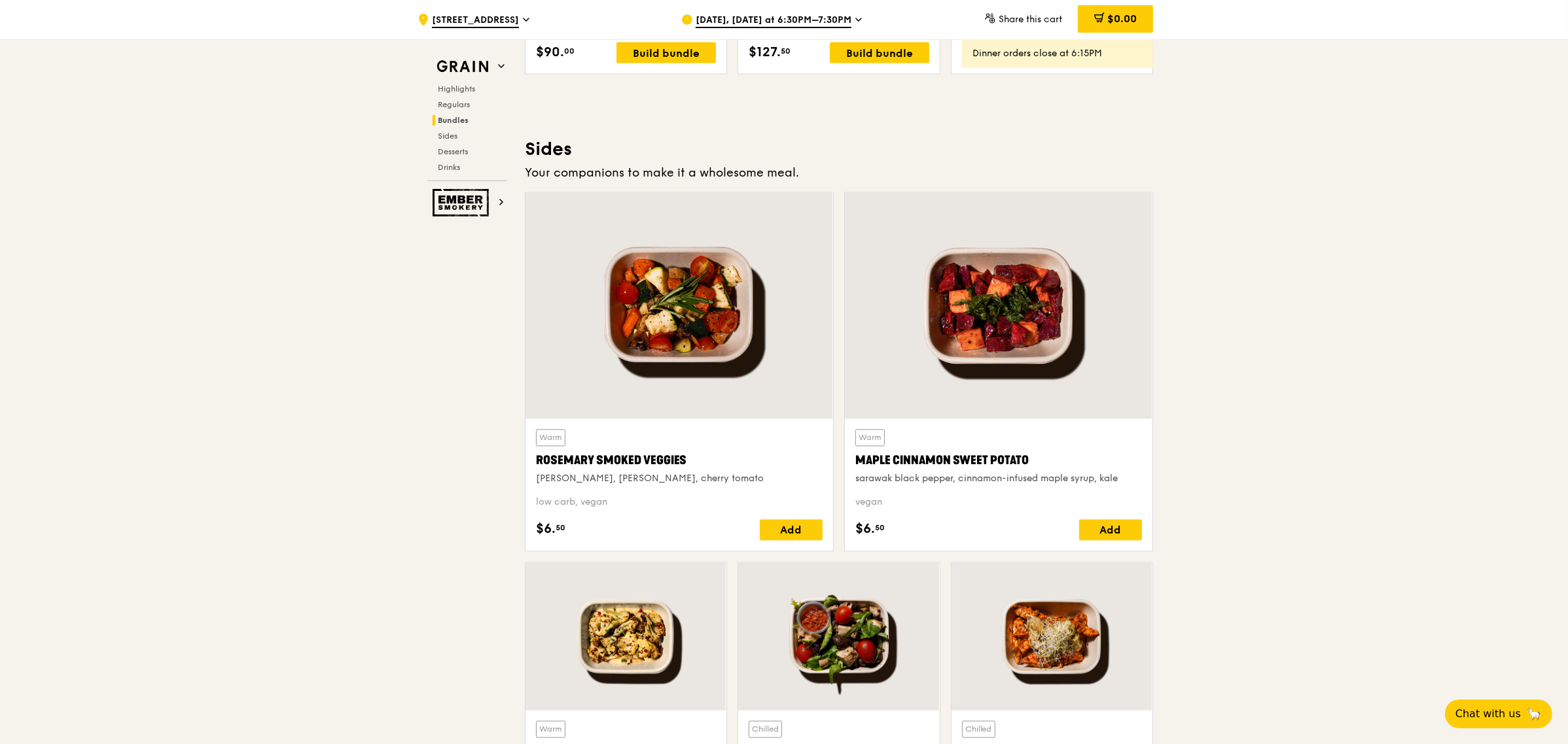
click at [694, 293] on div at bounding box center [679, 306] width 308 height 226
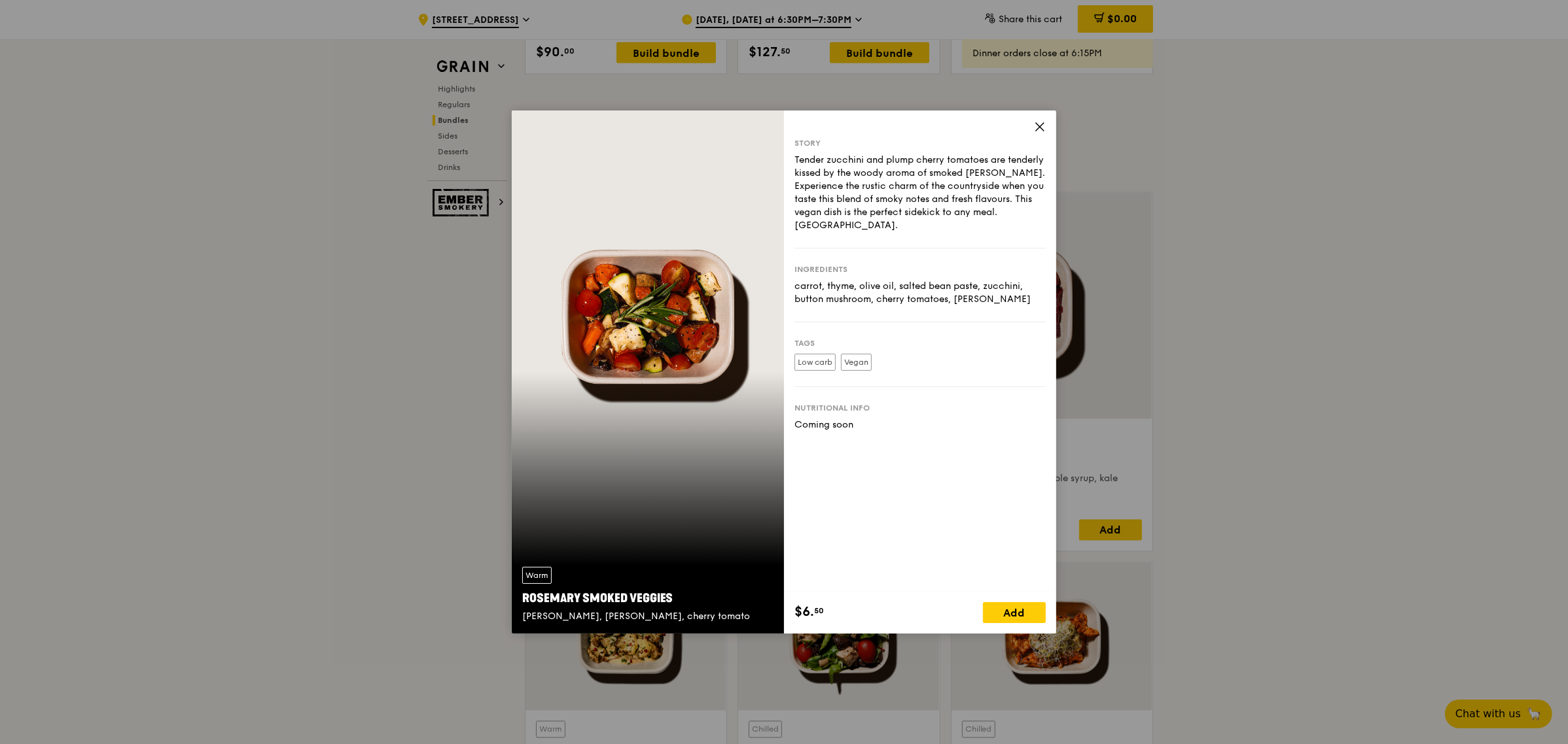
click at [1037, 126] on icon at bounding box center [1039, 126] width 12 height 12
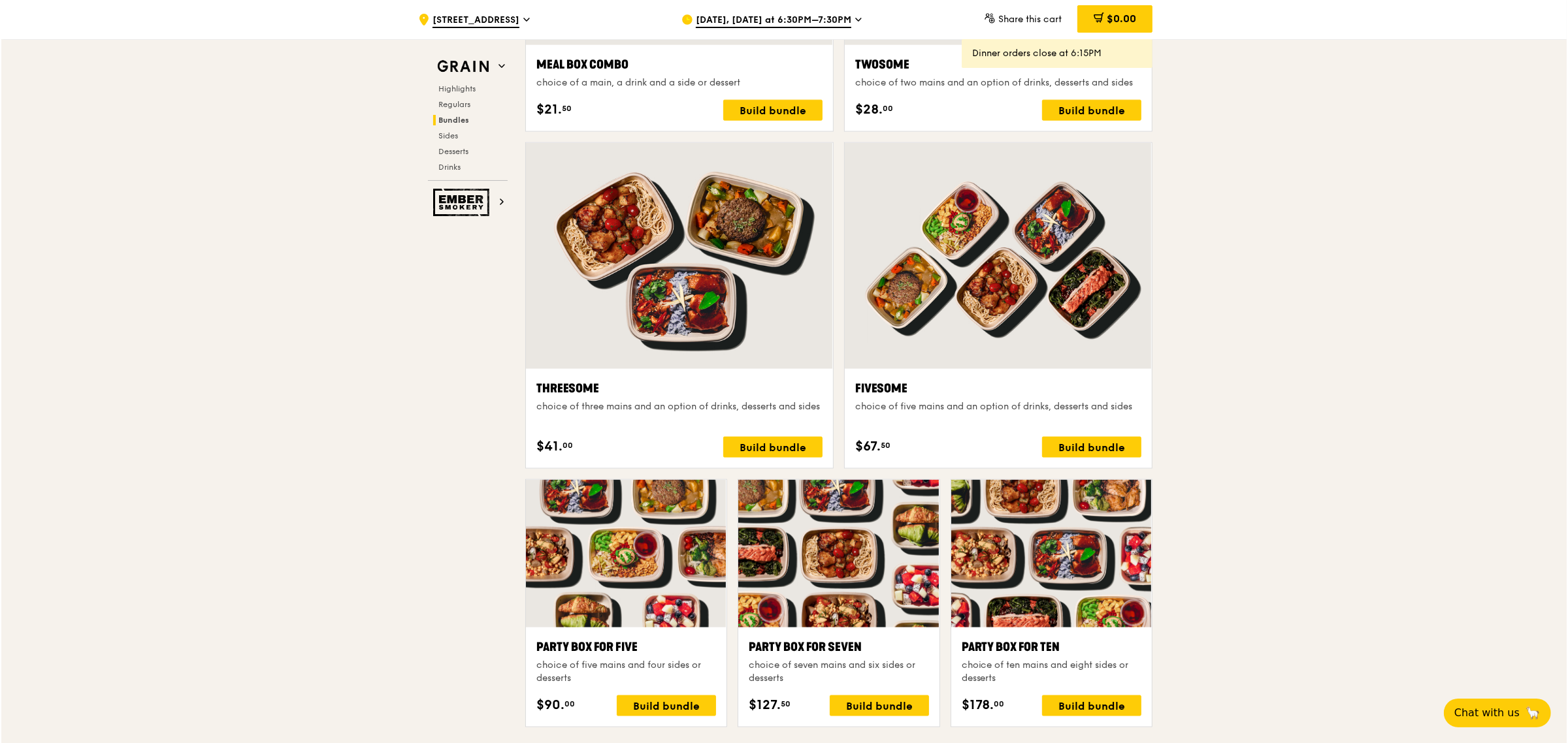
scroll to position [1959, 0]
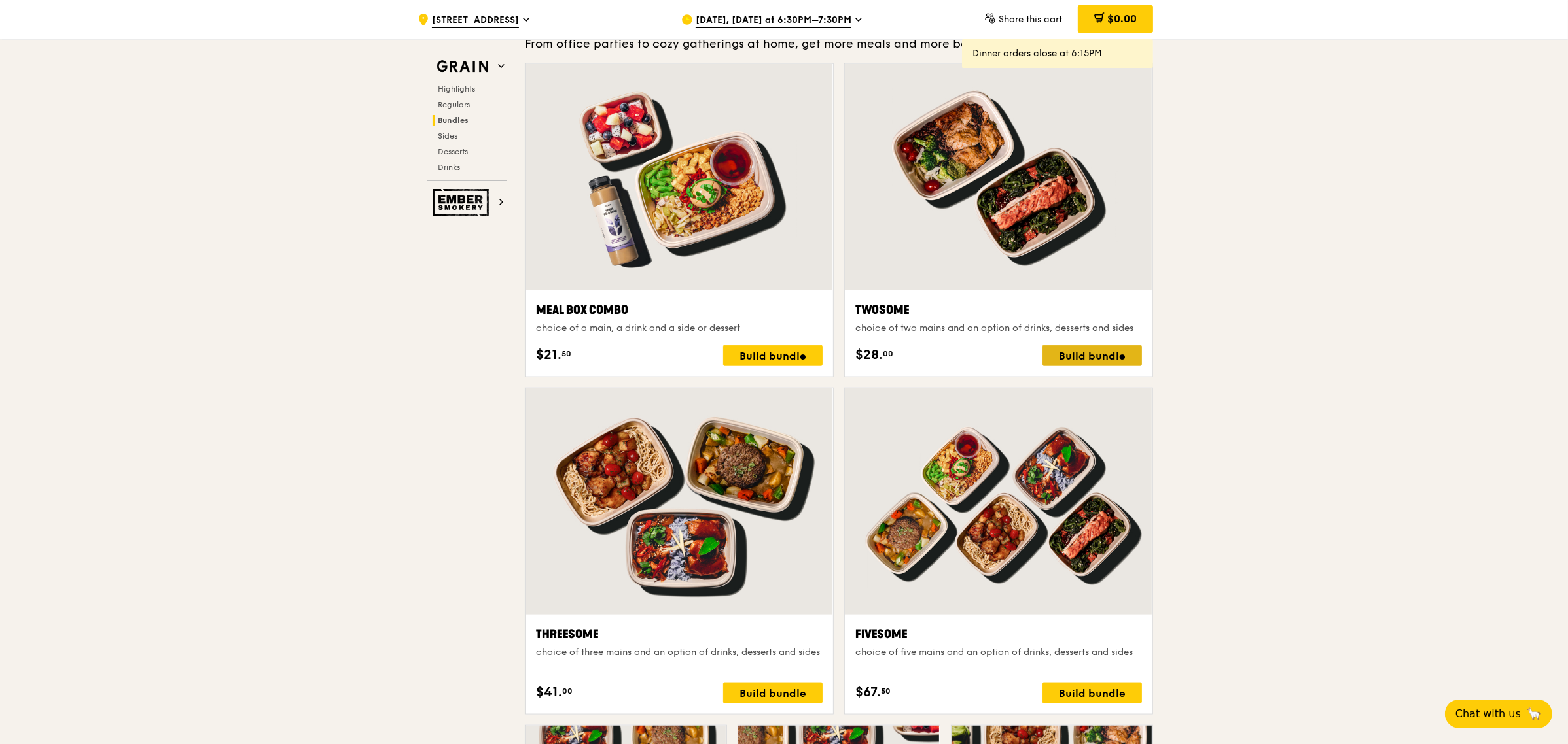
click at [1074, 367] on div "Build bundle" at bounding box center [1092, 356] width 100 height 21
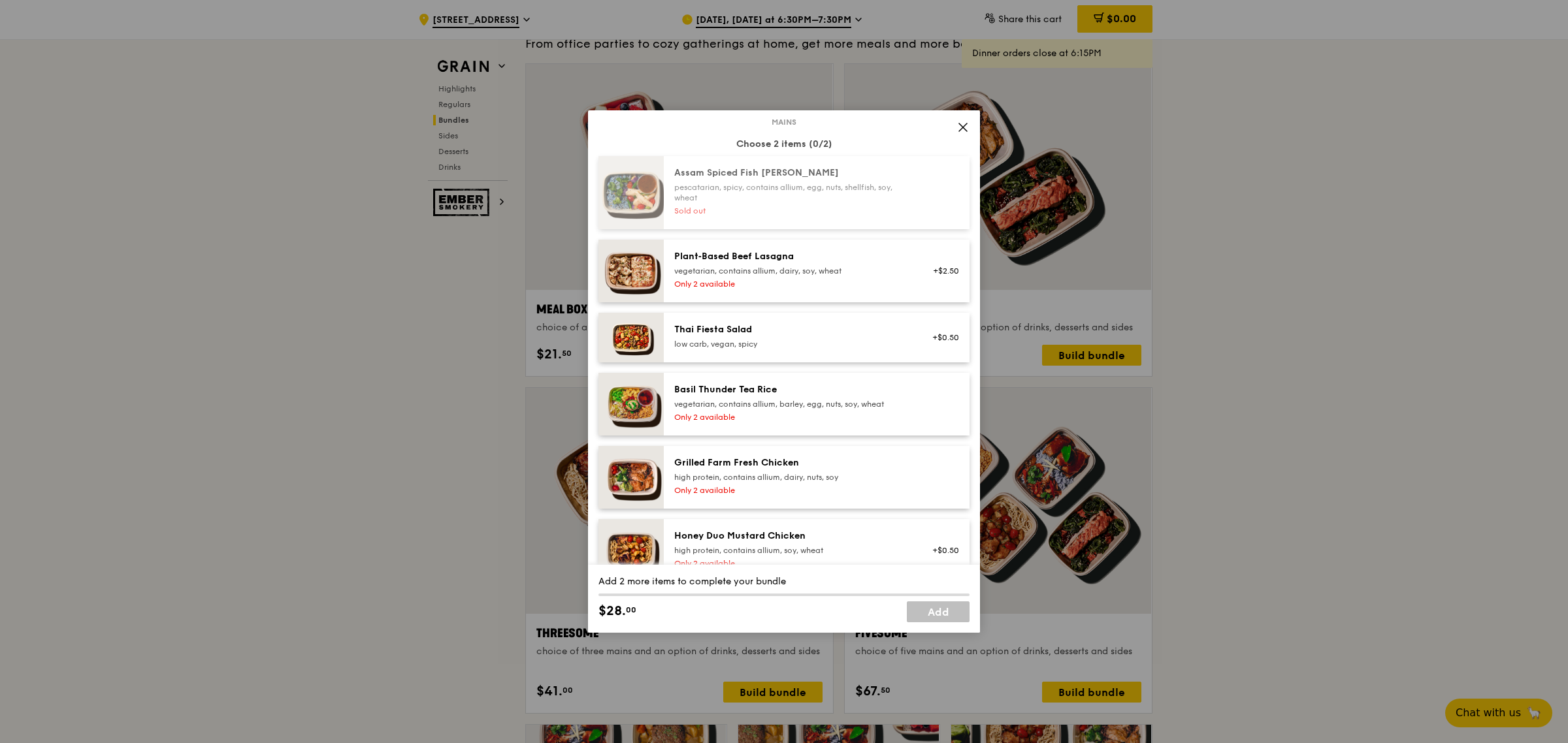
scroll to position [163, 0]
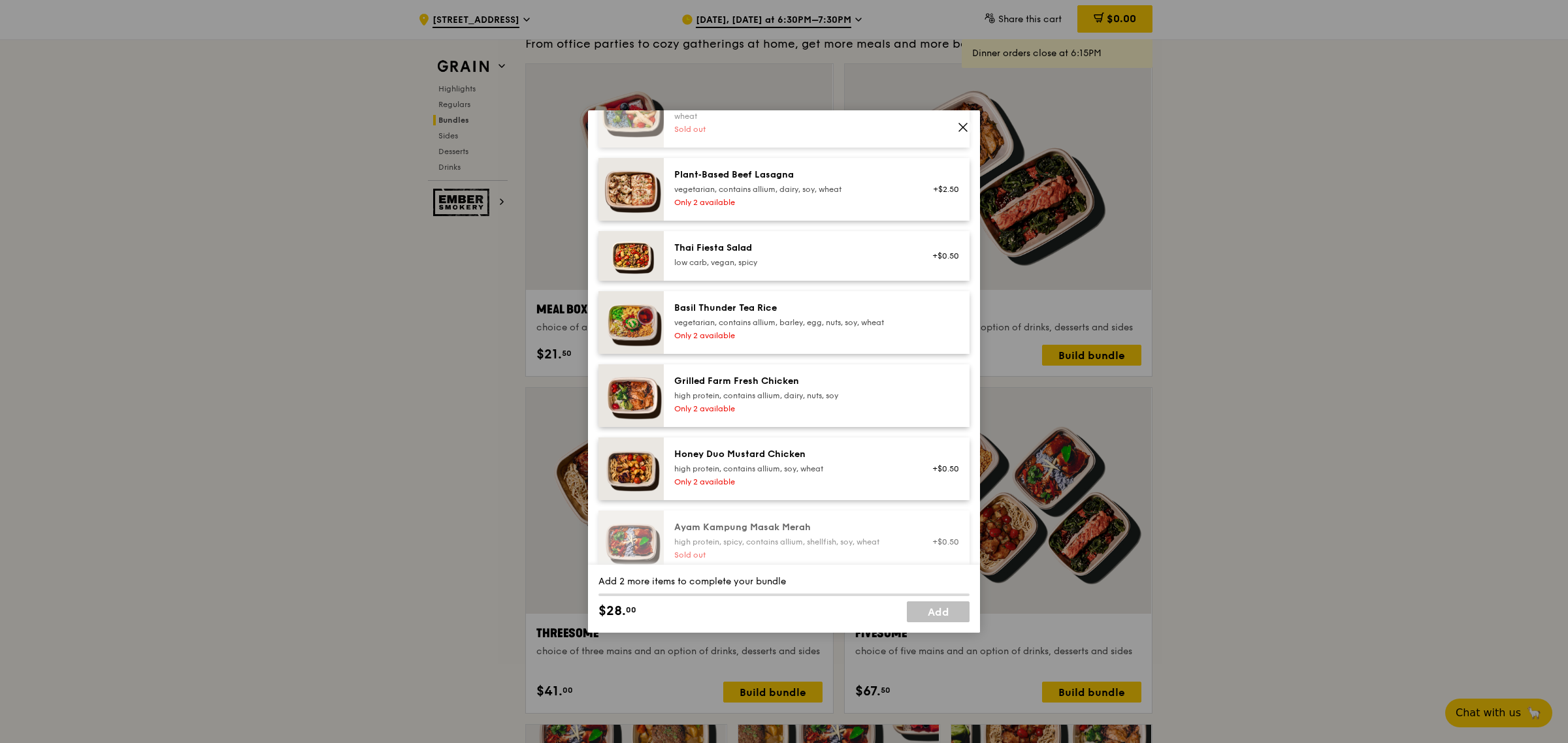
click at [801, 302] on div "Basil Thunder Tea Rice" at bounding box center [791, 308] width 235 height 13
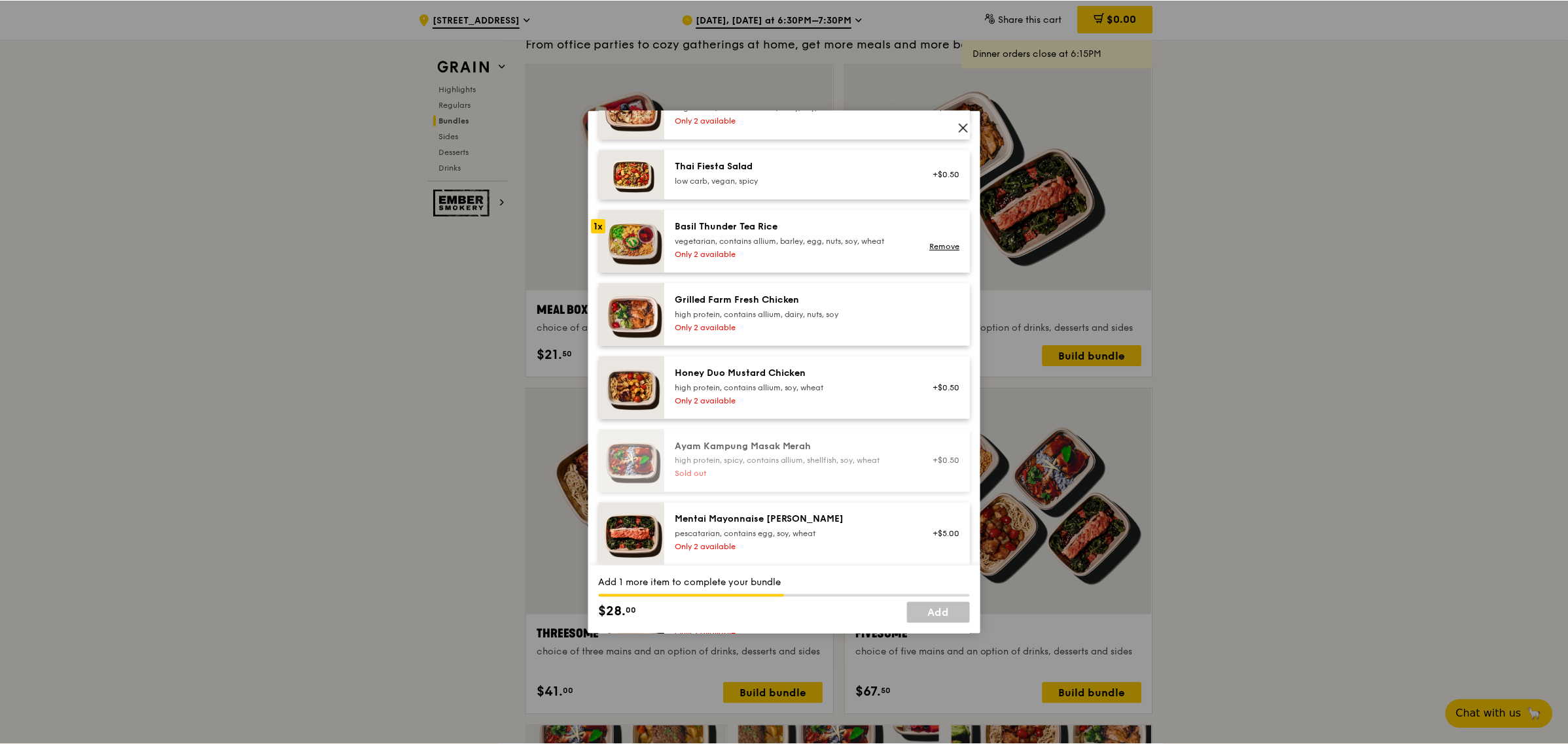
scroll to position [572, 0]
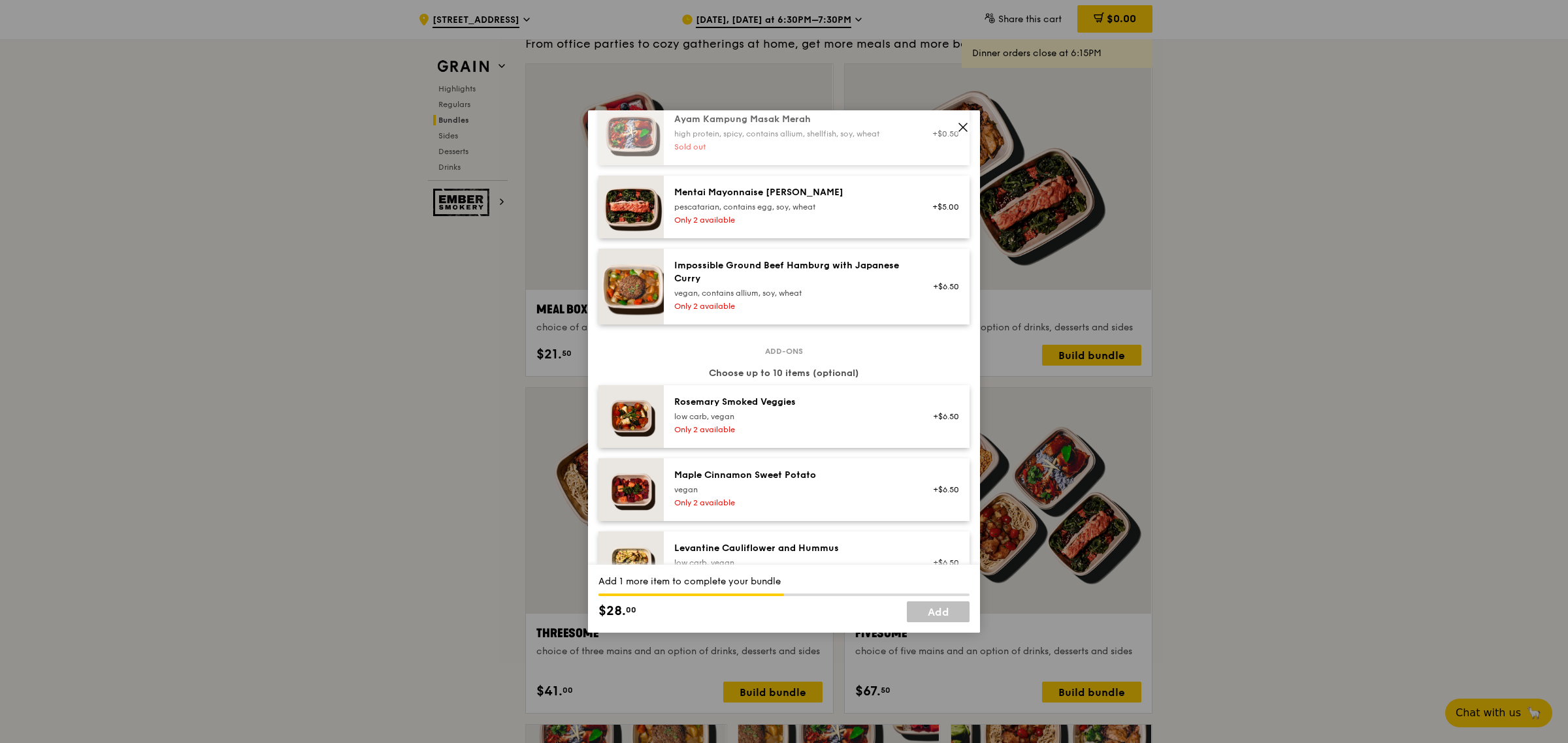
click at [967, 131] on icon at bounding box center [963, 127] width 8 height 8
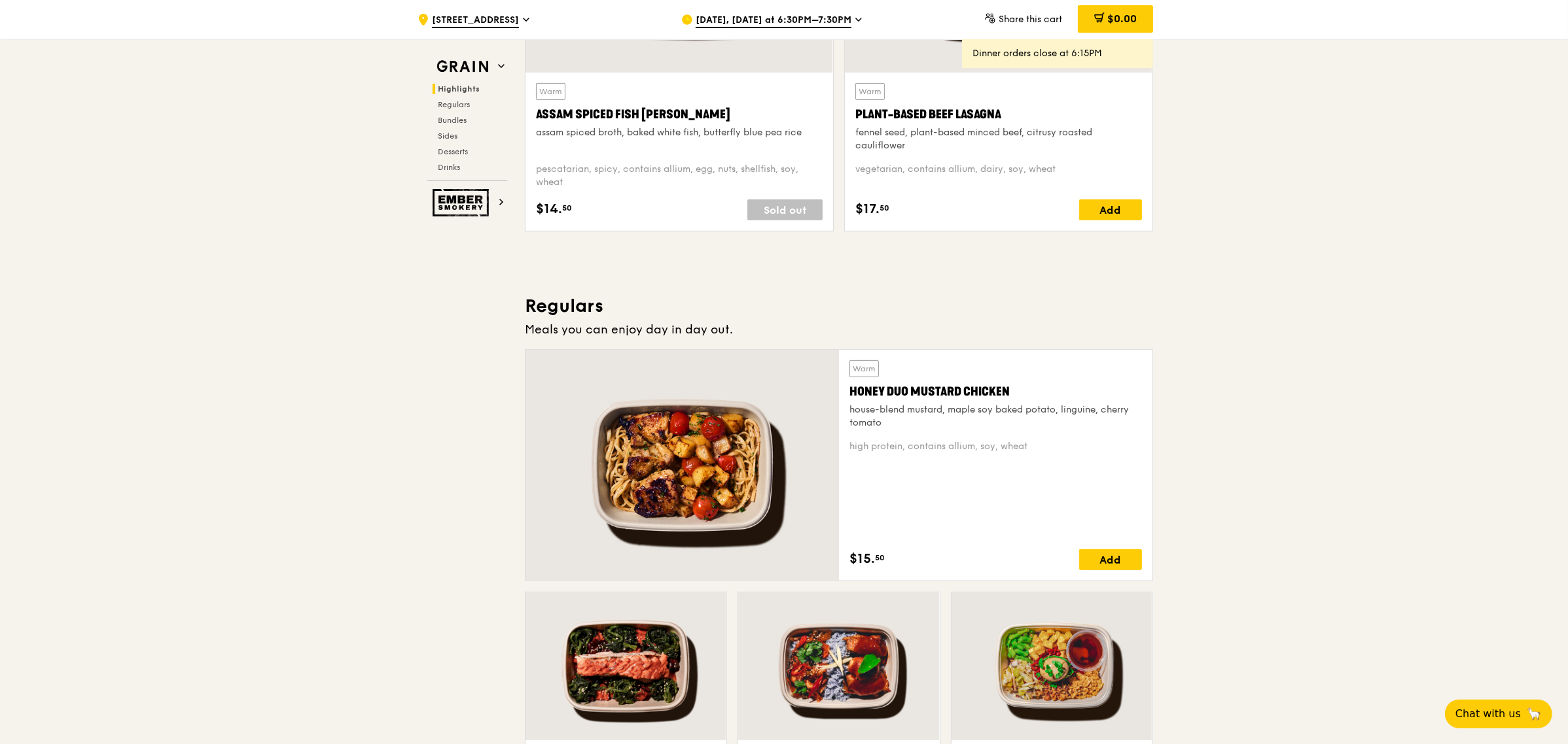
scroll to position [409, 0]
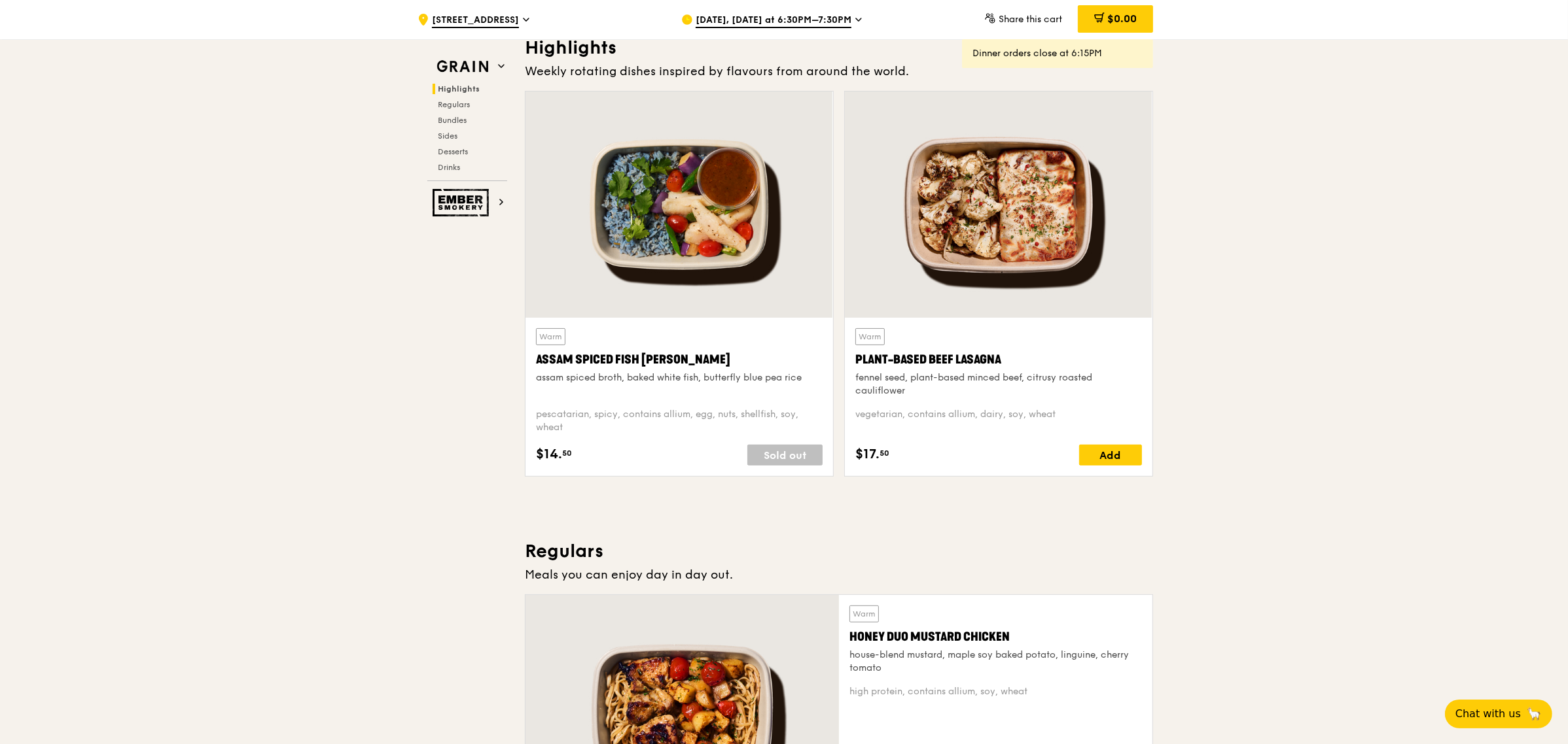
click at [1013, 275] on div at bounding box center [998, 205] width 308 height 226
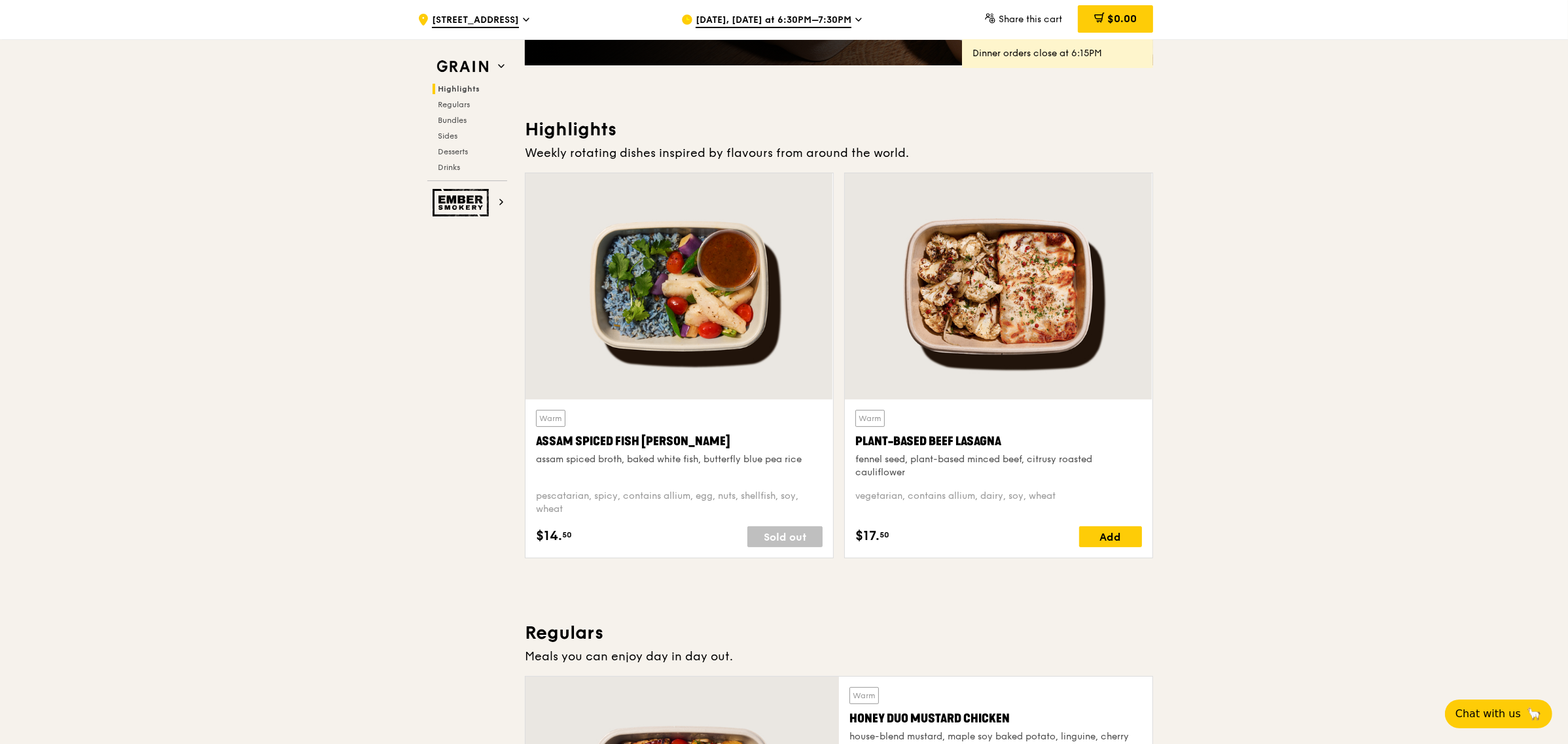
scroll to position [163, 0]
